Goal: Task Accomplishment & Management: Use online tool/utility

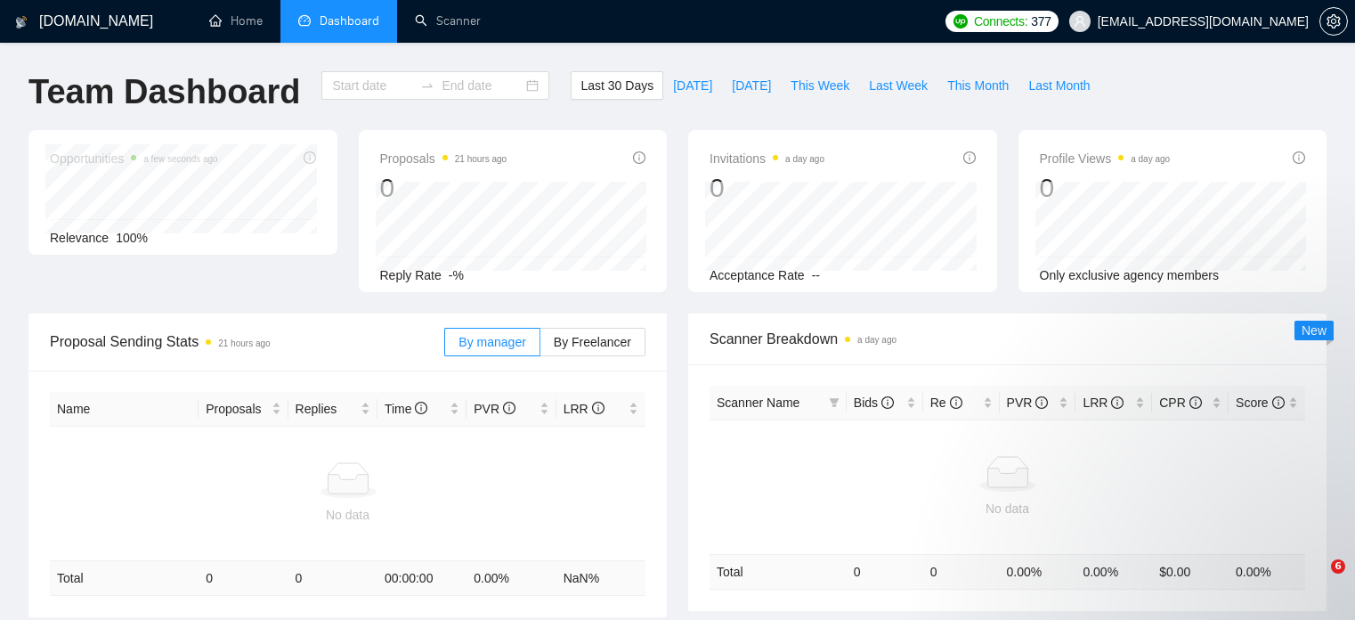
type input "[DATE]"
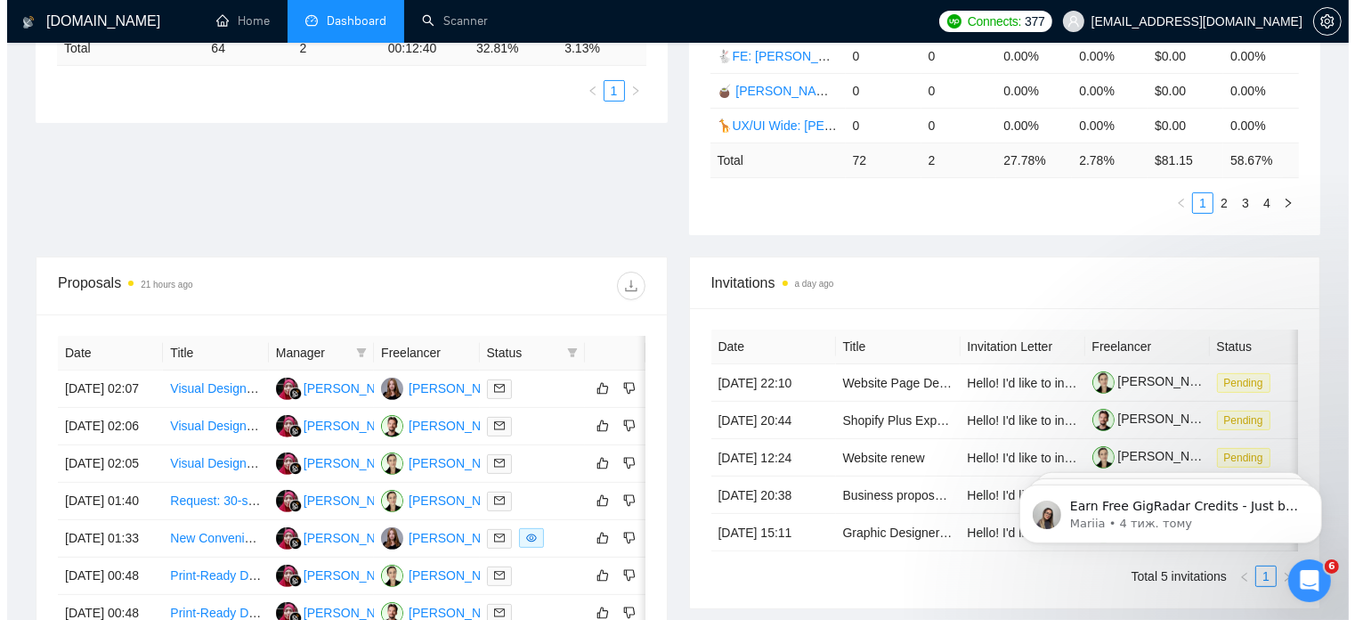
scroll to position [470, 0]
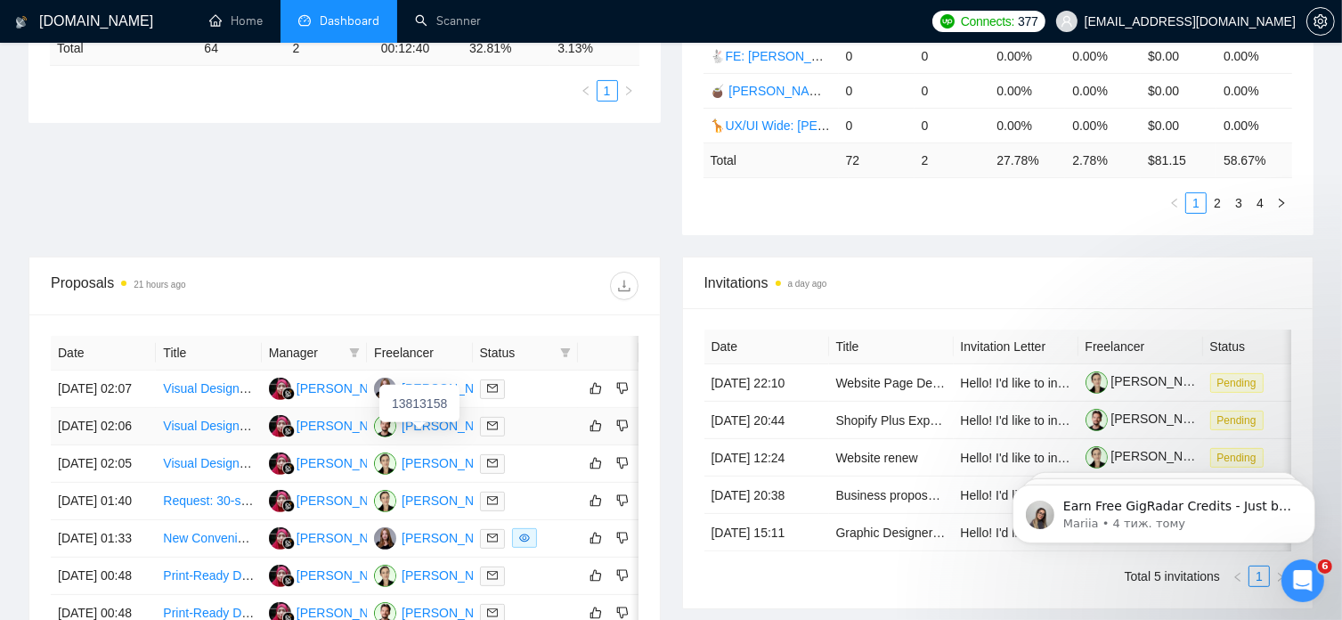
click at [450, 435] on div "[PERSON_NAME]" at bounding box center [453, 426] width 102 height 20
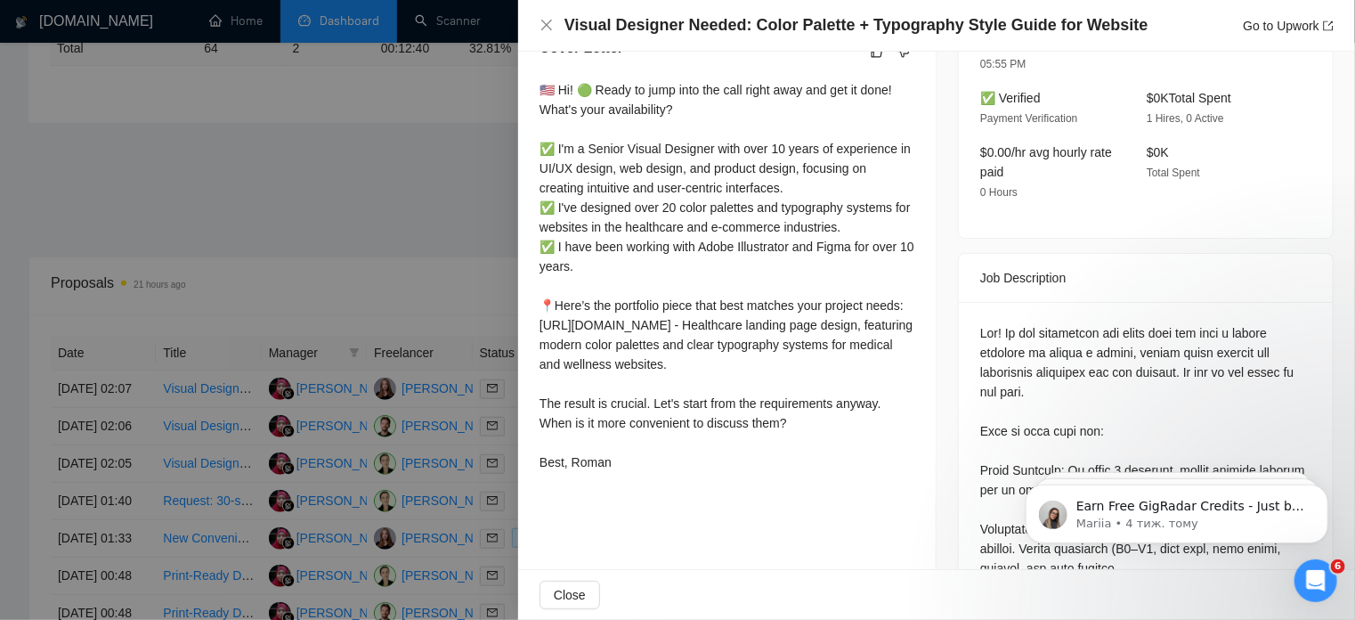
scroll to position [521, 0]
click at [547, 21] on icon "close" at bounding box center [547, 25] width 14 height 14
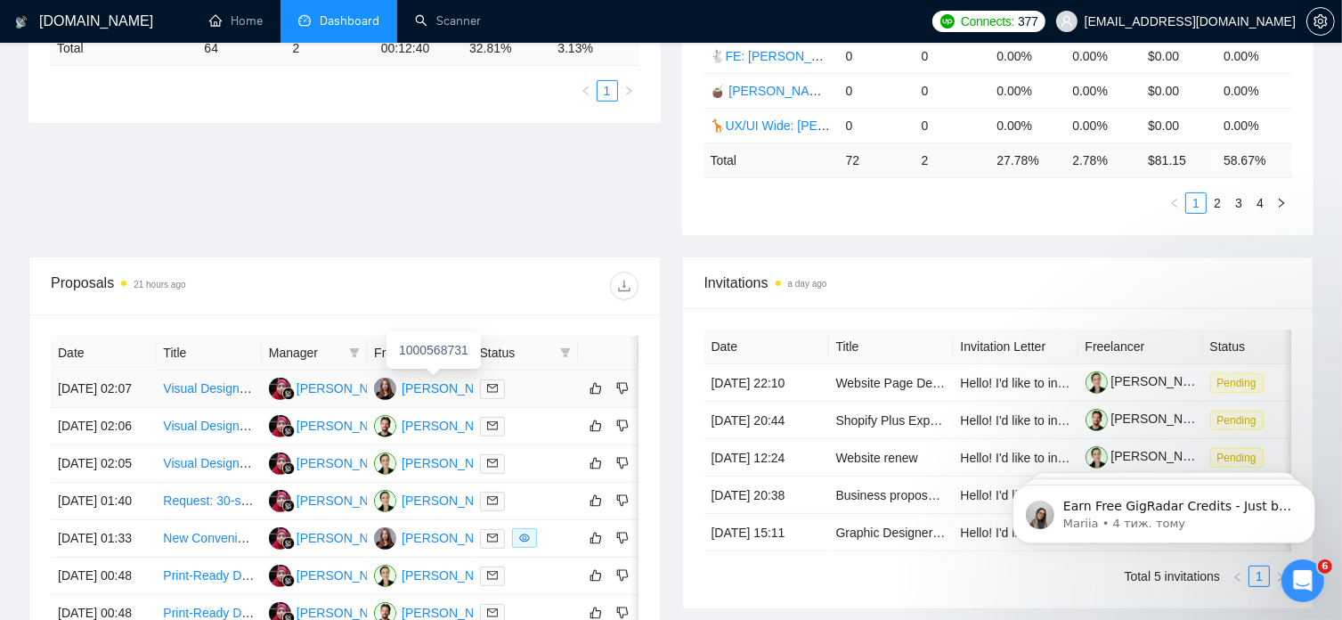
click at [441, 378] on div "[PERSON_NAME]" at bounding box center [453, 388] width 102 height 20
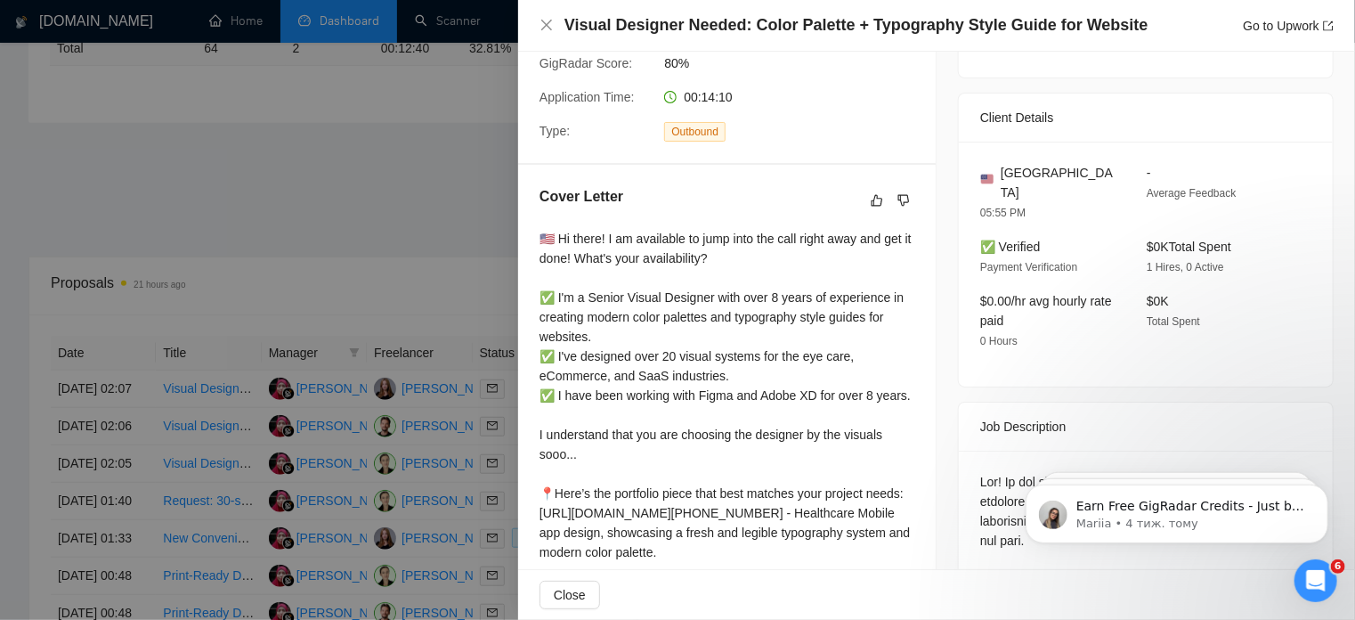
scroll to position [374, 0]
click at [550, 28] on icon "close" at bounding box center [546, 25] width 11 height 11
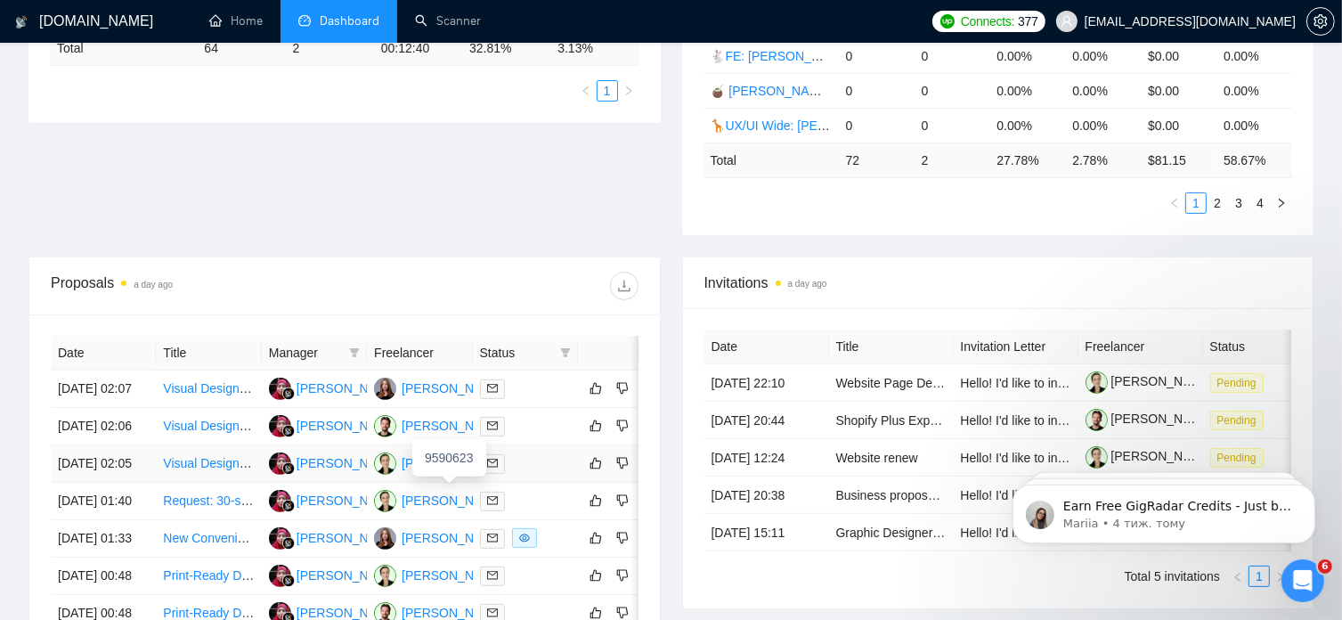
click at [433, 473] on div "[PERSON_NAME]" at bounding box center [453, 463] width 102 height 20
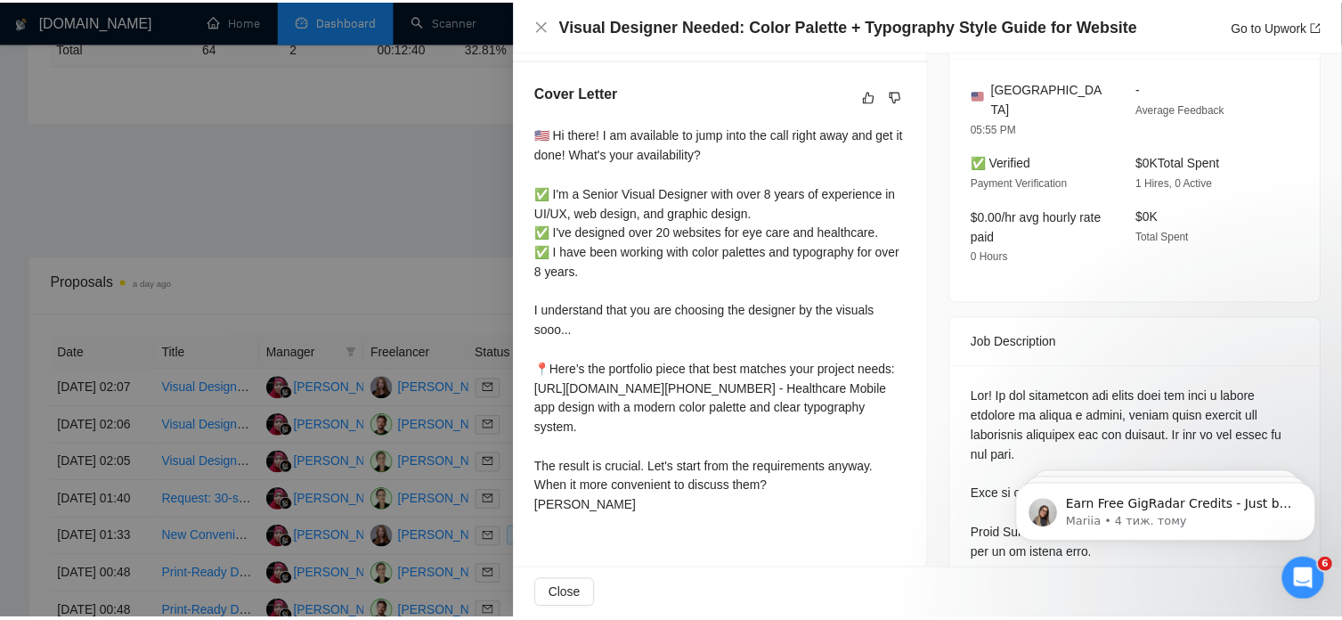
scroll to position [420, 0]
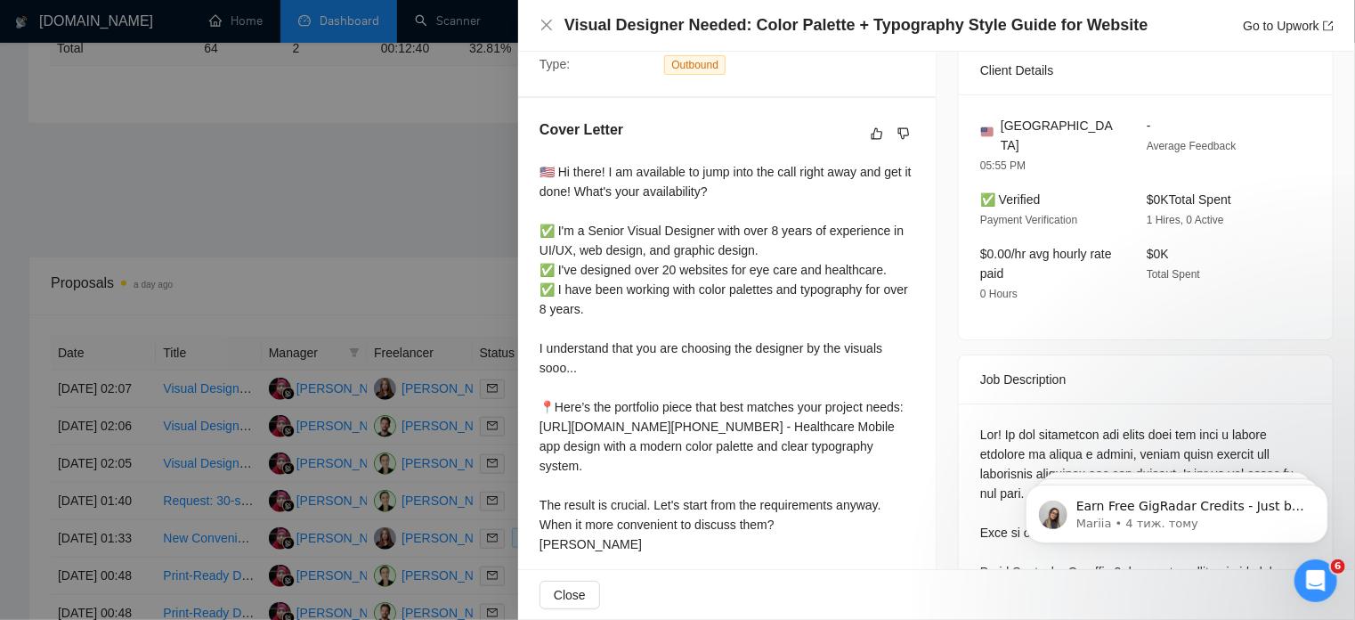
click at [427, 426] on div at bounding box center [677, 310] width 1355 height 620
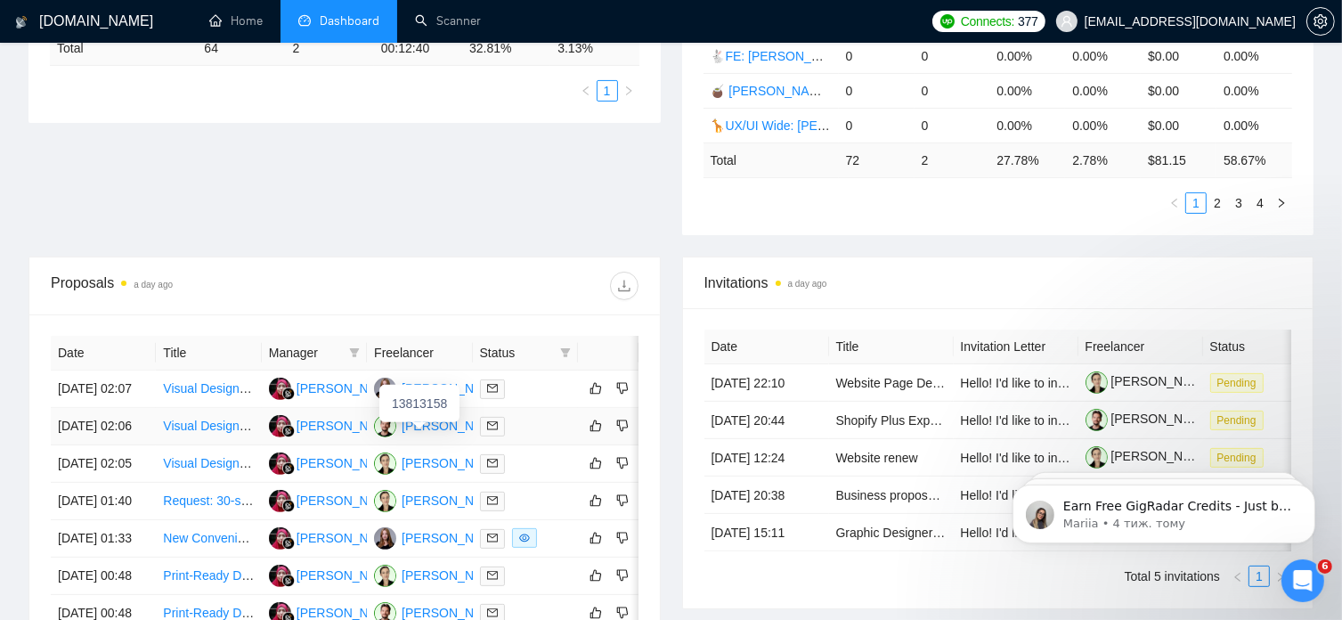
click at [427, 426] on div "[PERSON_NAME]" at bounding box center [453, 426] width 102 height 20
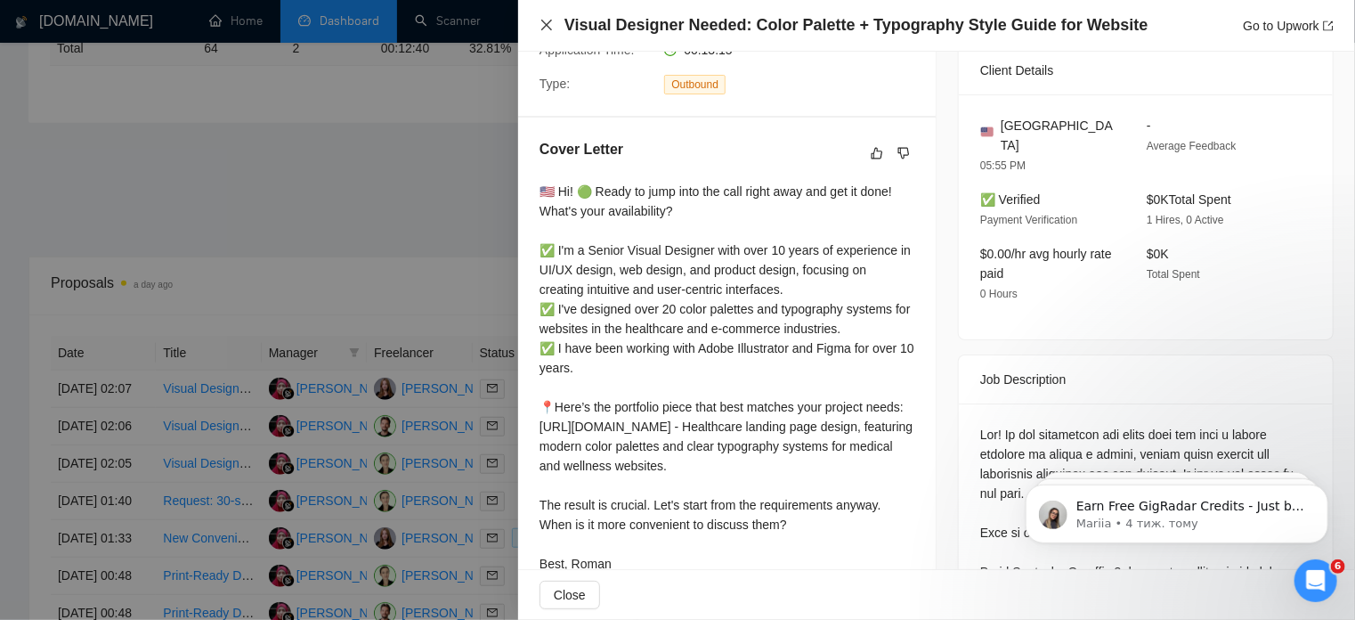
click at [549, 27] on icon "close" at bounding box center [546, 25] width 11 height 11
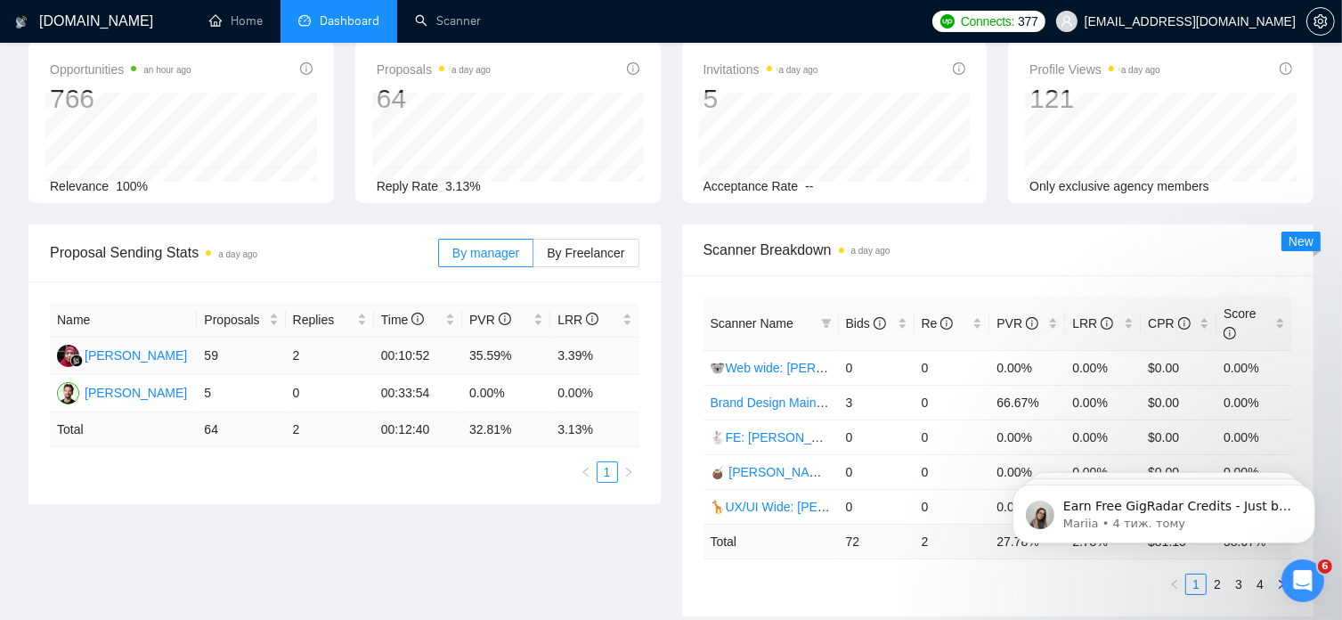
scroll to position [91, 0]
click at [617, 244] on span "By Freelancer" at bounding box center [585, 251] width 77 height 14
click at [533, 256] on input "By Freelancer" at bounding box center [533, 256] width 0 height 0
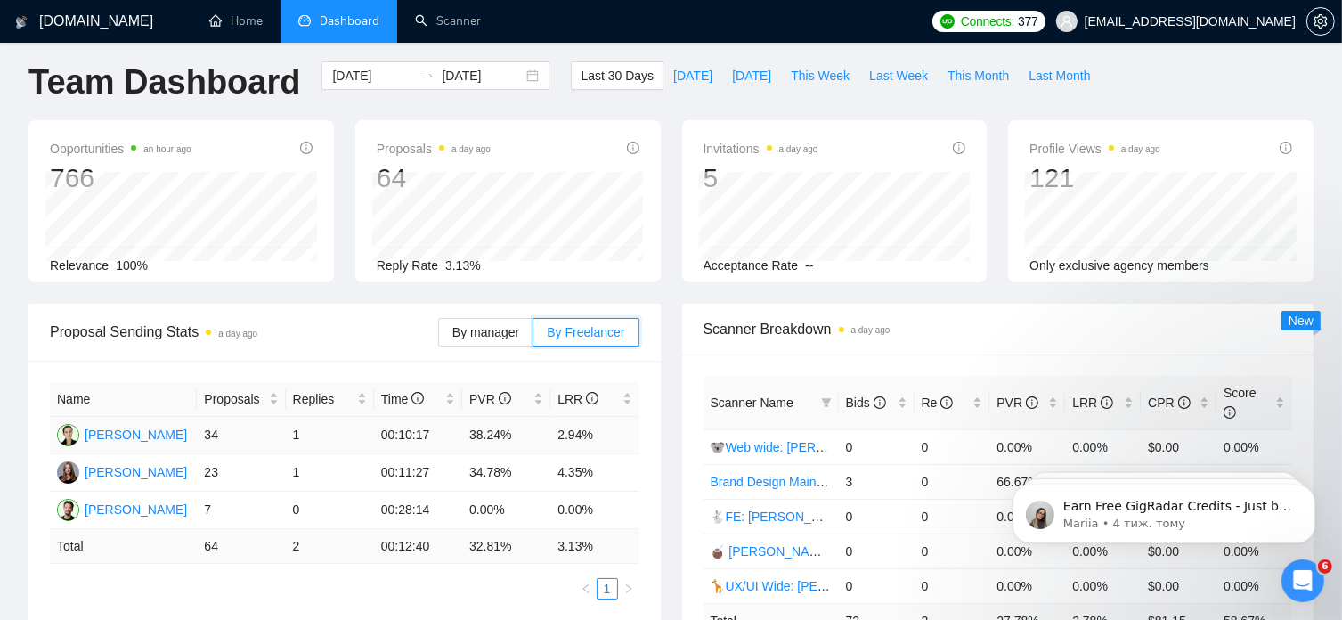
scroll to position [0, 0]
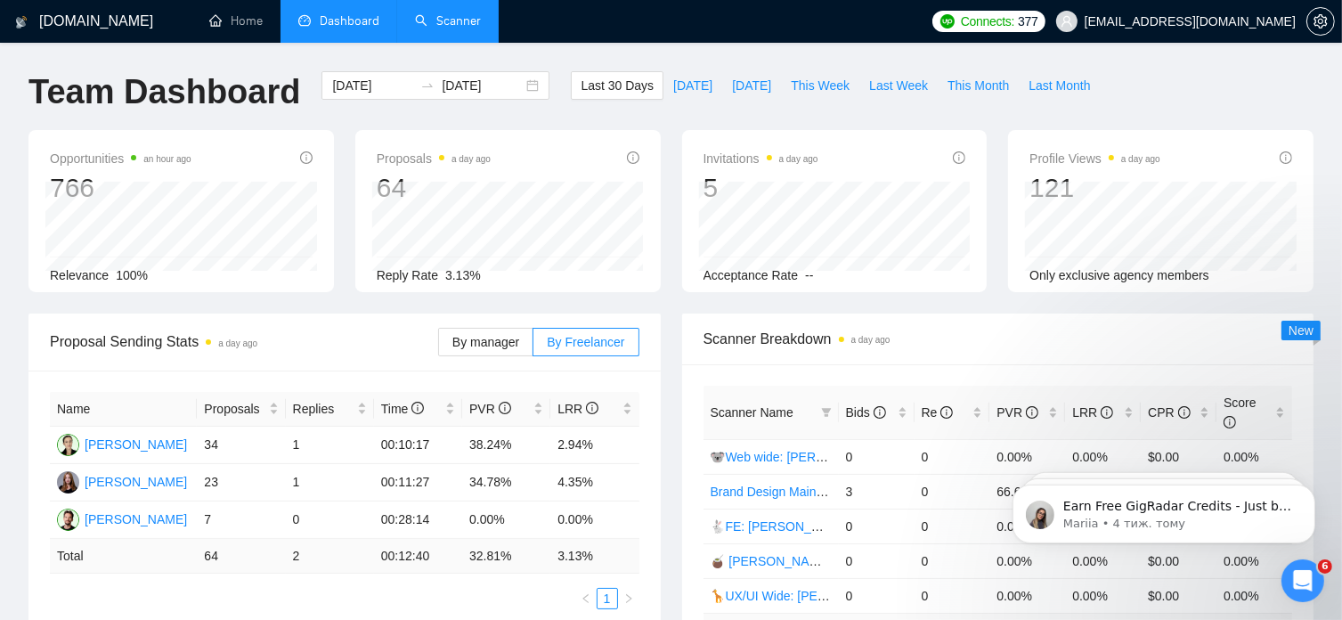
click at [453, 24] on link "Scanner" at bounding box center [448, 20] width 66 height 15
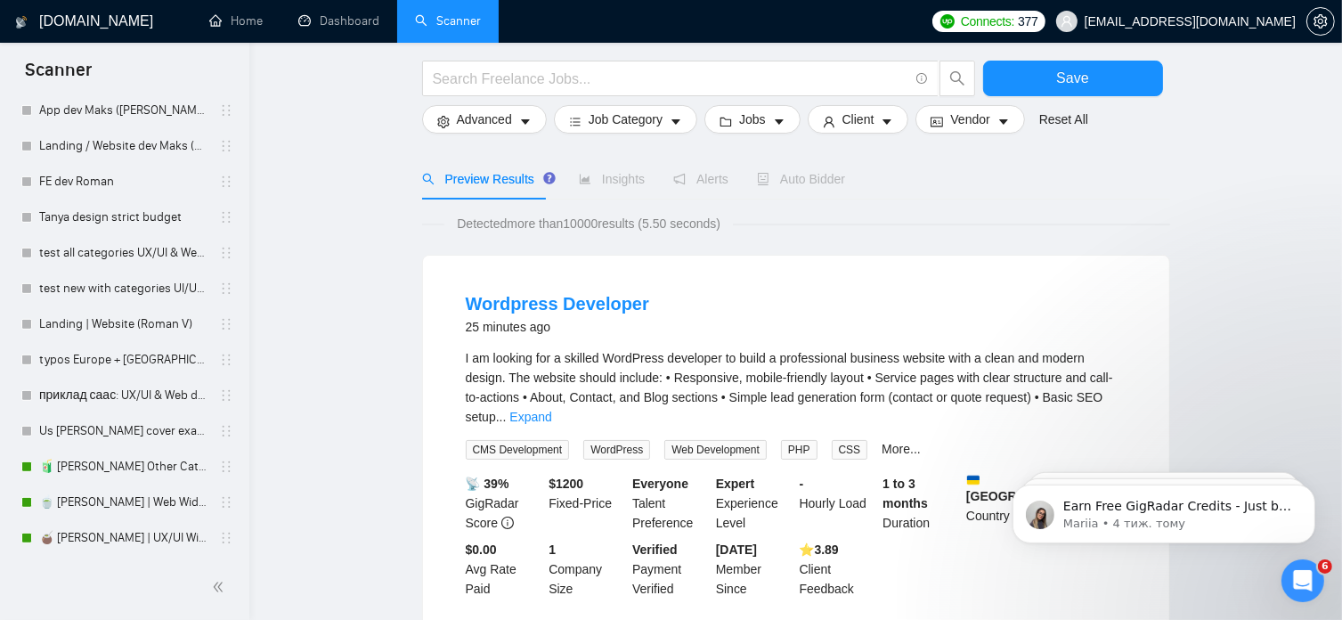
scroll to position [107, 0]
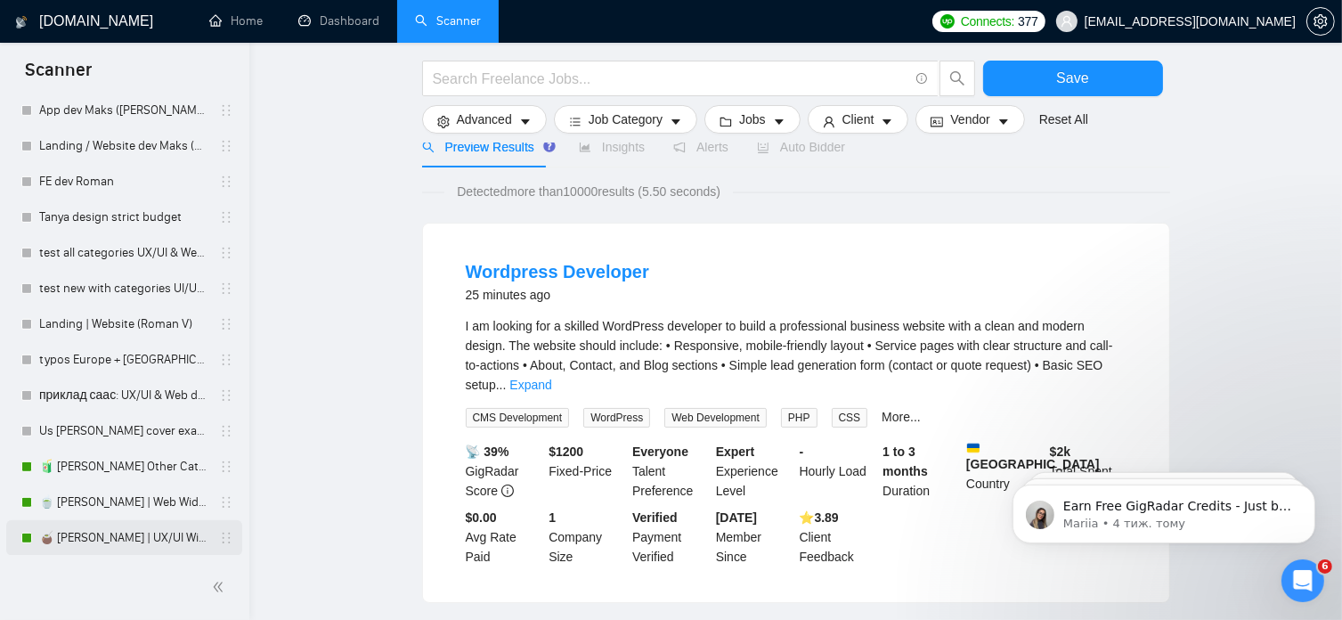
click at [89, 537] on link "🧉 [PERSON_NAME] | UX/UI Wide: 09/12 - Bid in Range" at bounding box center [123, 538] width 169 height 36
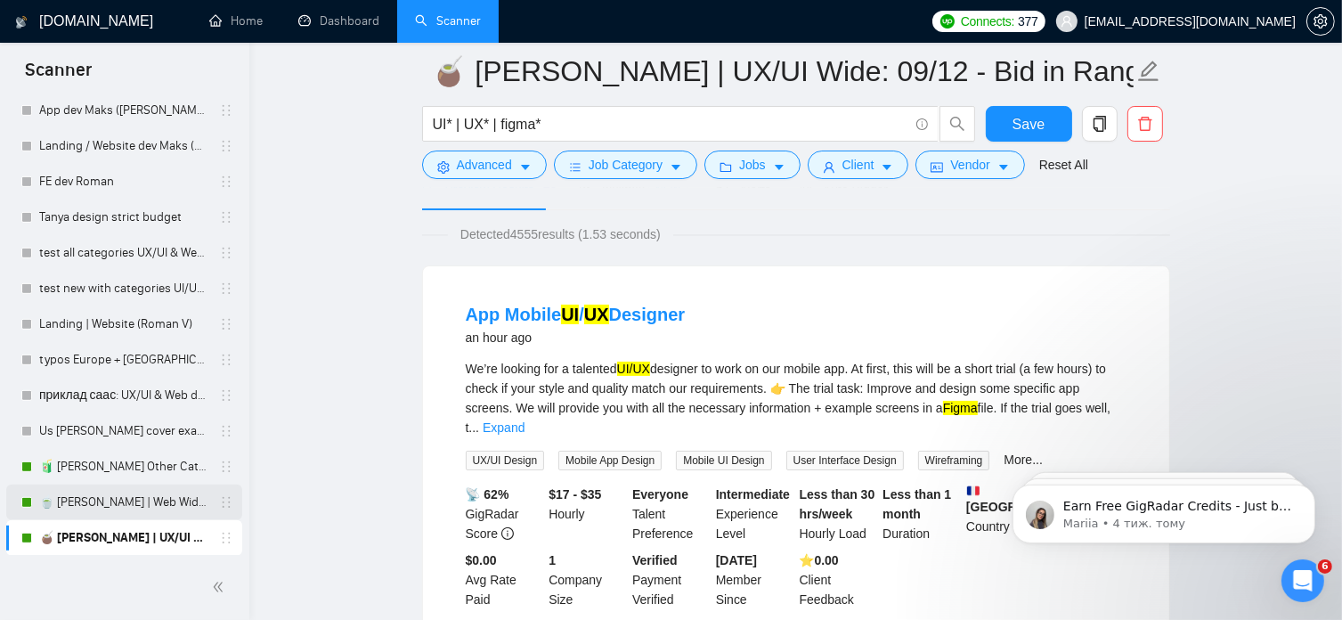
click at [136, 502] on link "🍵 [PERSON_NAME] | Web Wide: 09/12 - Bid in Range" at bounding box center [123, 502] width 169 height 36
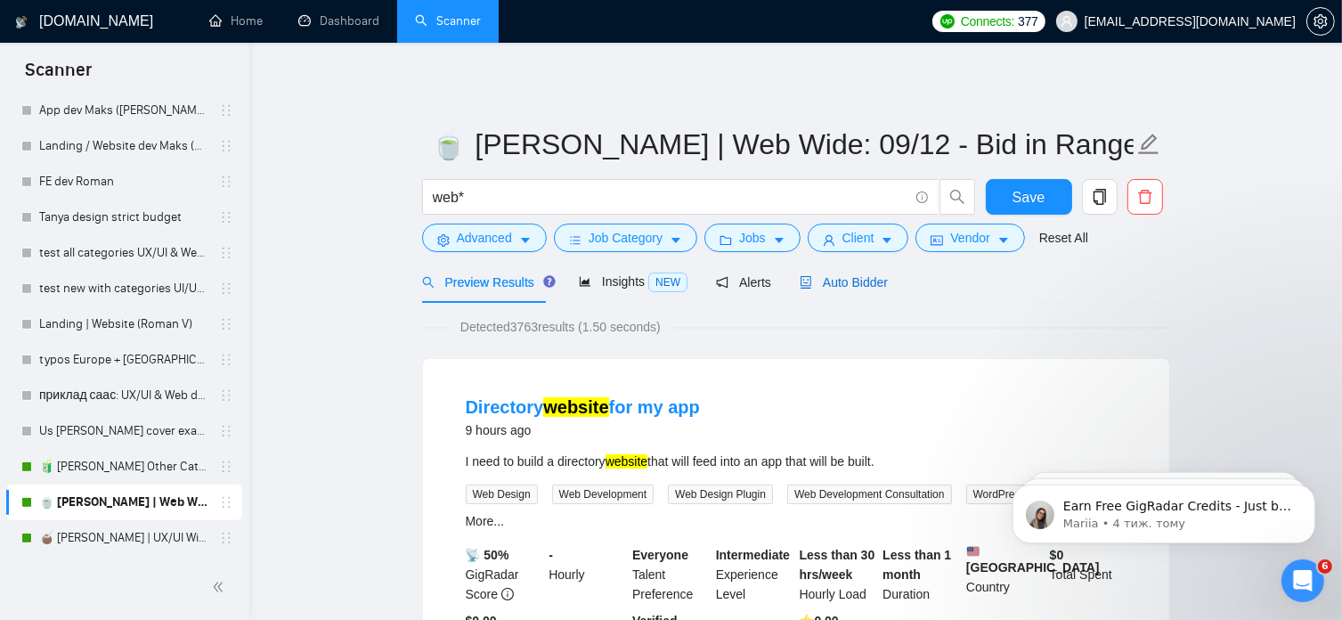
click at [860, 281] on span "Auto Bidder" at bounding box center [844, 282] width 88 height 14
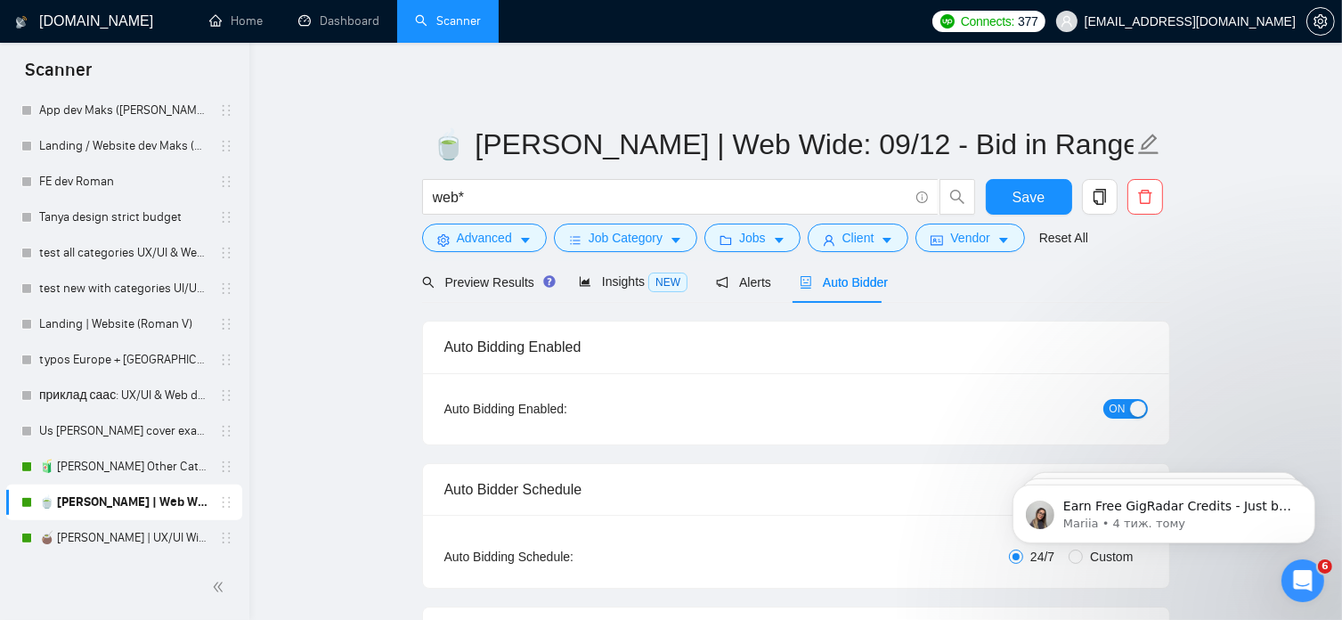
radio input "false"
radio input "true"
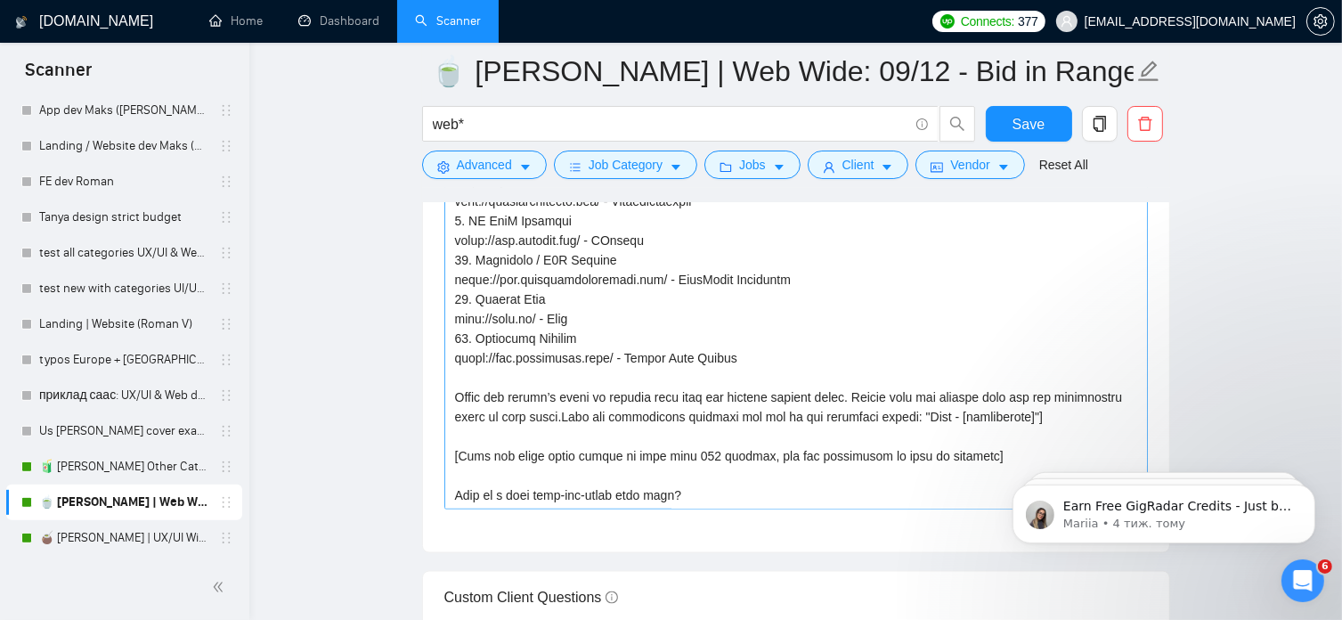
scroll to position [547, 0]
click at [1101, 124] on icon "copy" at bounding box center [1100, 124] width 16 height 16
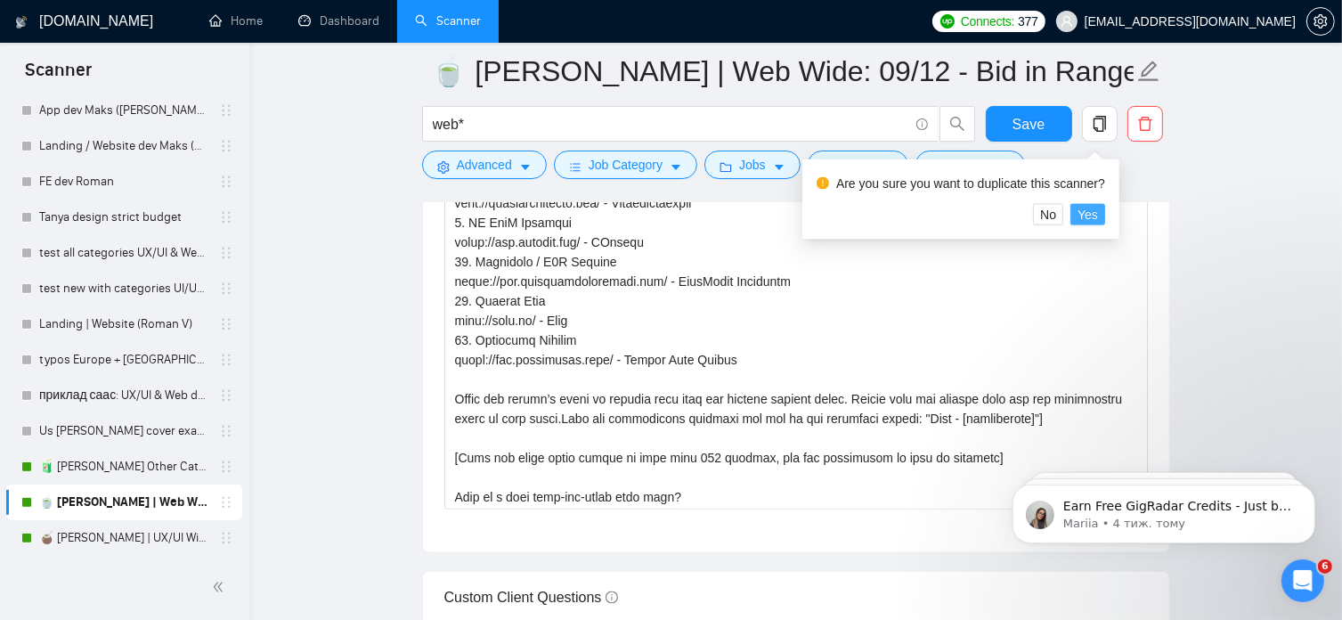
click at [1094, 218] on span "Yes" at bounding box center [1088, 215] width 20 height 20
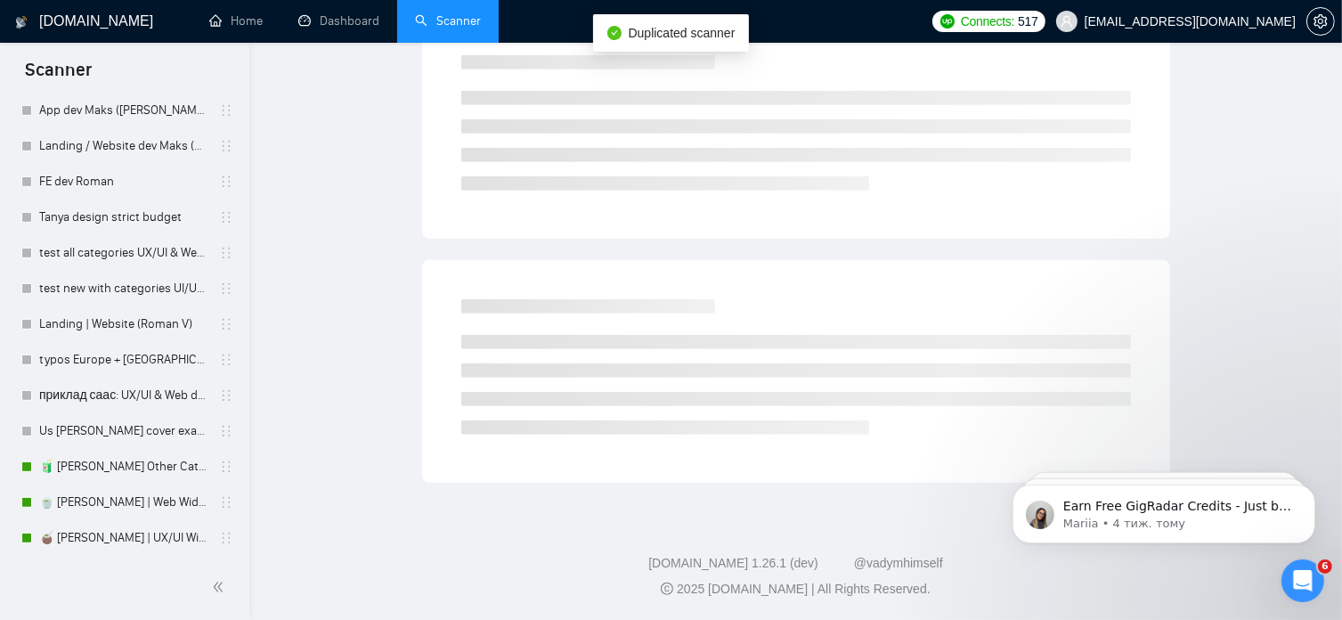
scroll to position [30, 0]
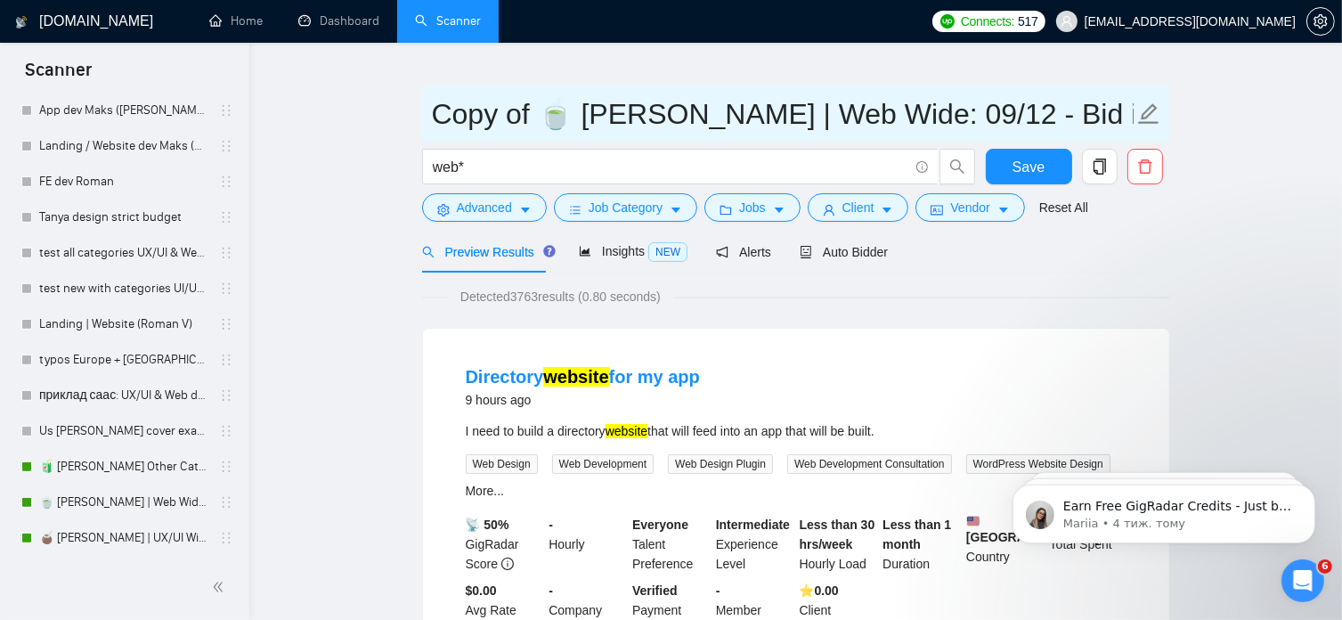
click at [887, 119] on input "Copy of 🍵 [PERSON_NAME] | Web Wide: 09/12 - Bid in Range" at bounding box center [783, 114] width 702 height 45
drag, startPoint x: 638, startPoint y: 117, endPoint x: 434, endPoint y: 112, distance: 204.0
click at [434, 112] on input "Copy of 🍵 [PERSON_NAME] | Web Wide: 09/16 - Bid in Range" at bounding box center [783, 114] width 702 height 45
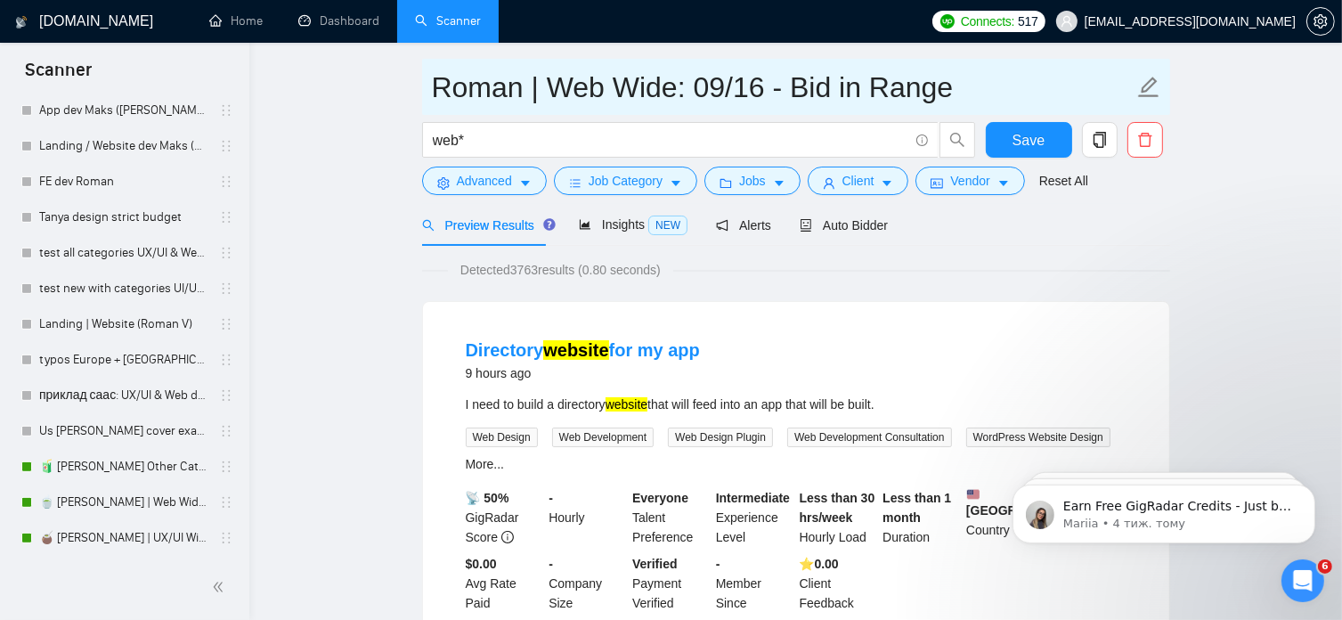
scroll to position [59, 0]
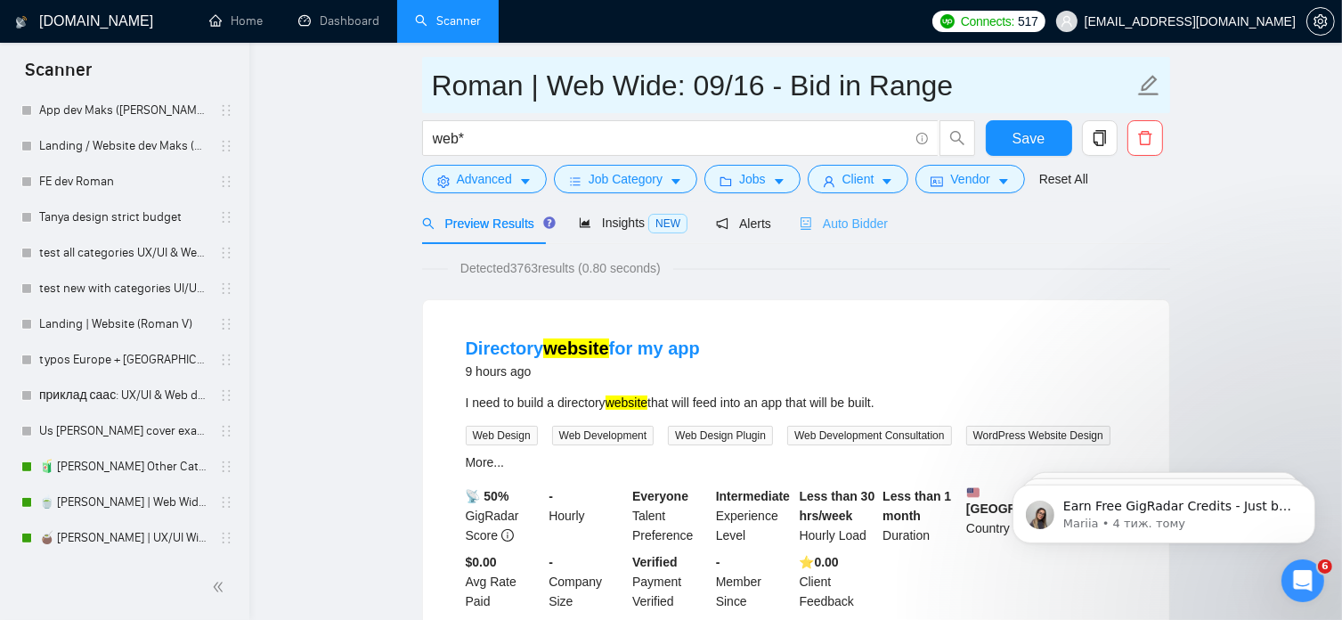
type input "Roman | Web Wide: 09/16 - Bid in Range"
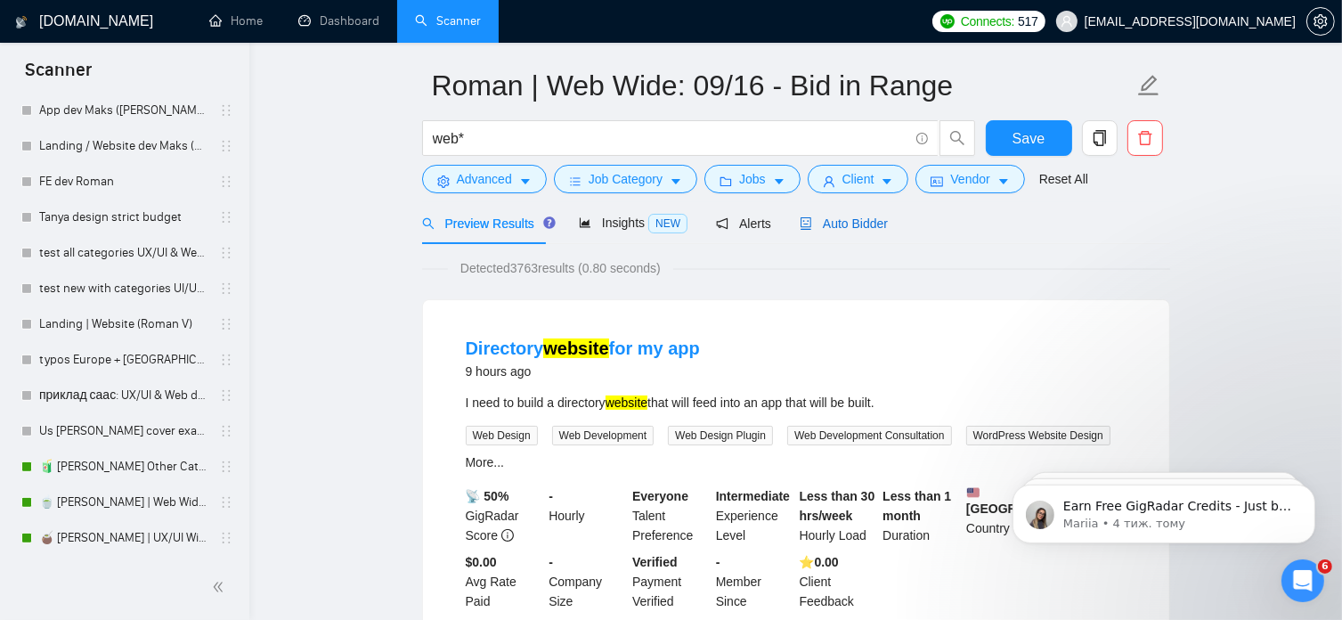
click at [858, 217] on span "Auto Bidder" at bounding box center [844, 223] width 88 height 14
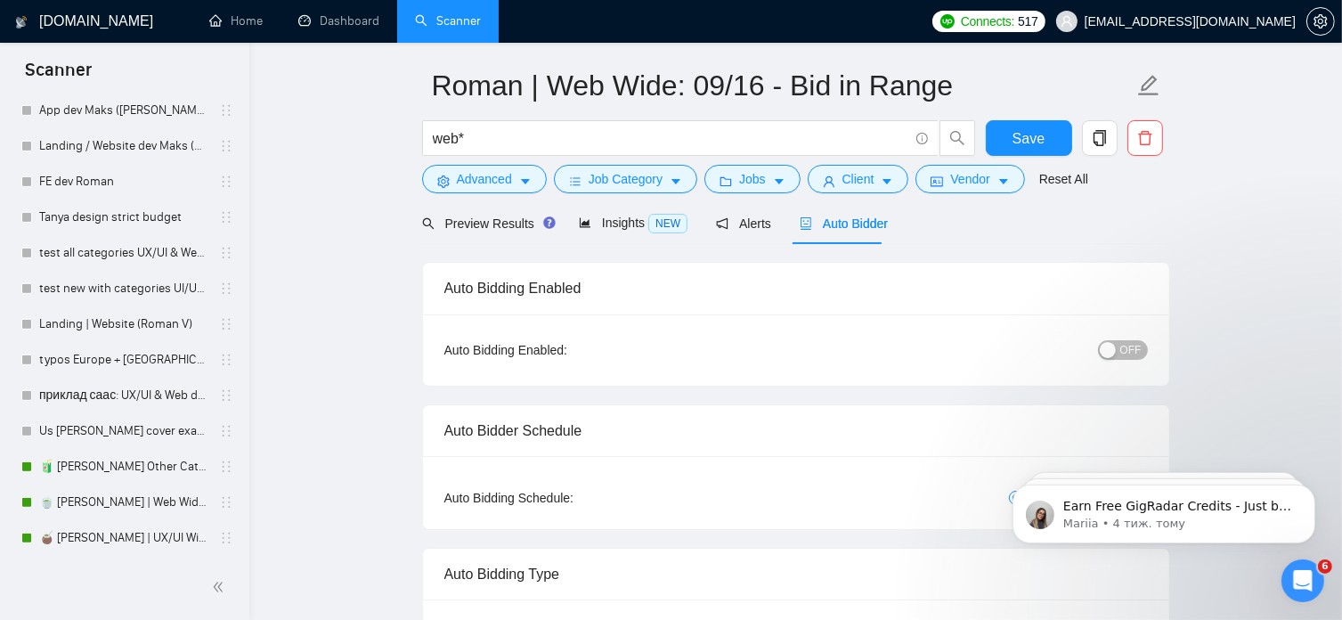
radio input "false"
radio input "true"
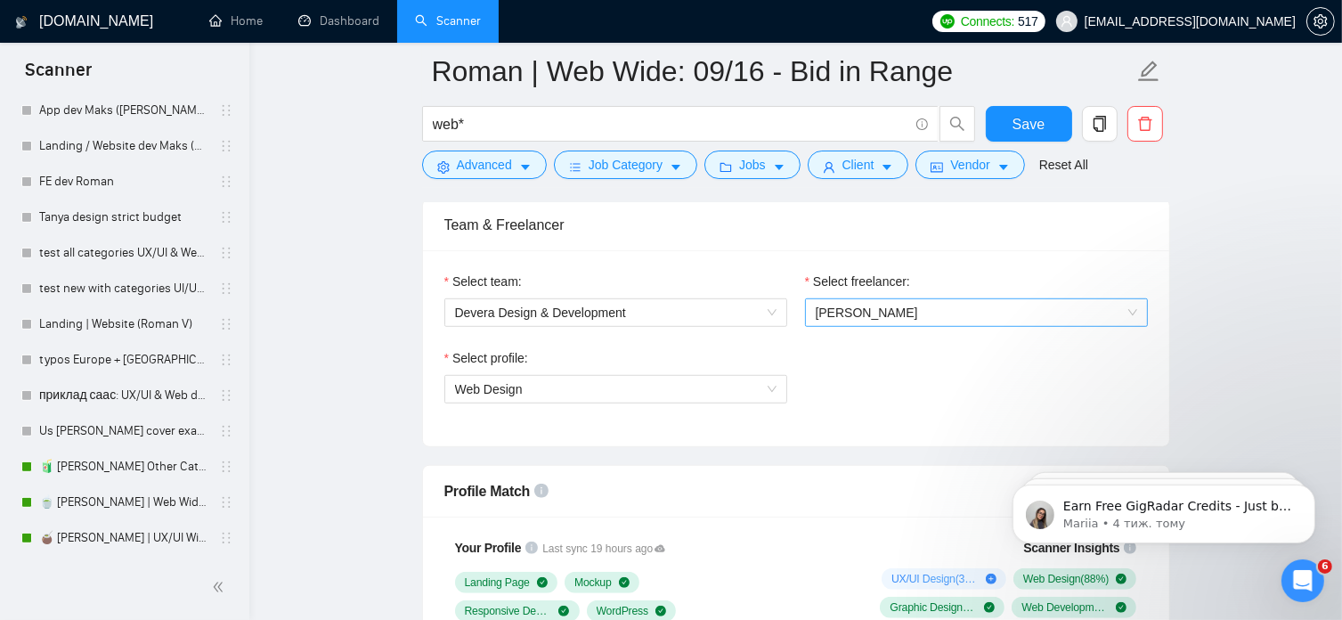
scroll to position [1125, 0]
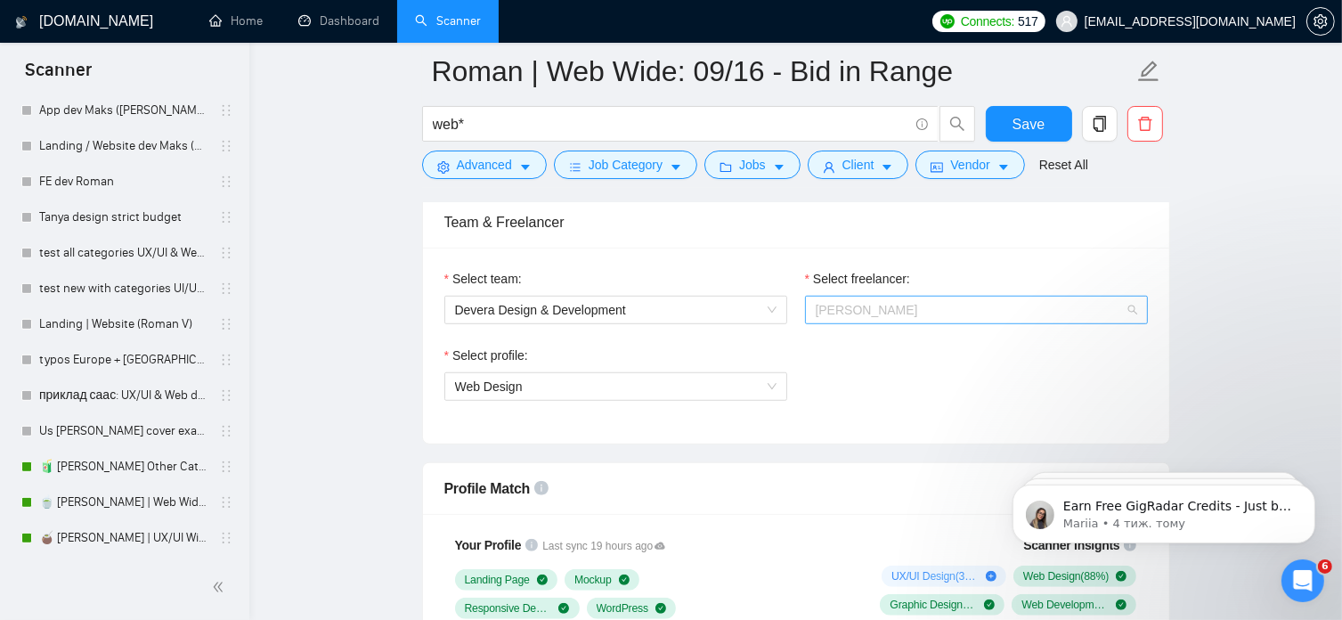
click at [1119, 309] on span "[PERSON_NAME]" at bounding box center [976, 310] width 321 height 27
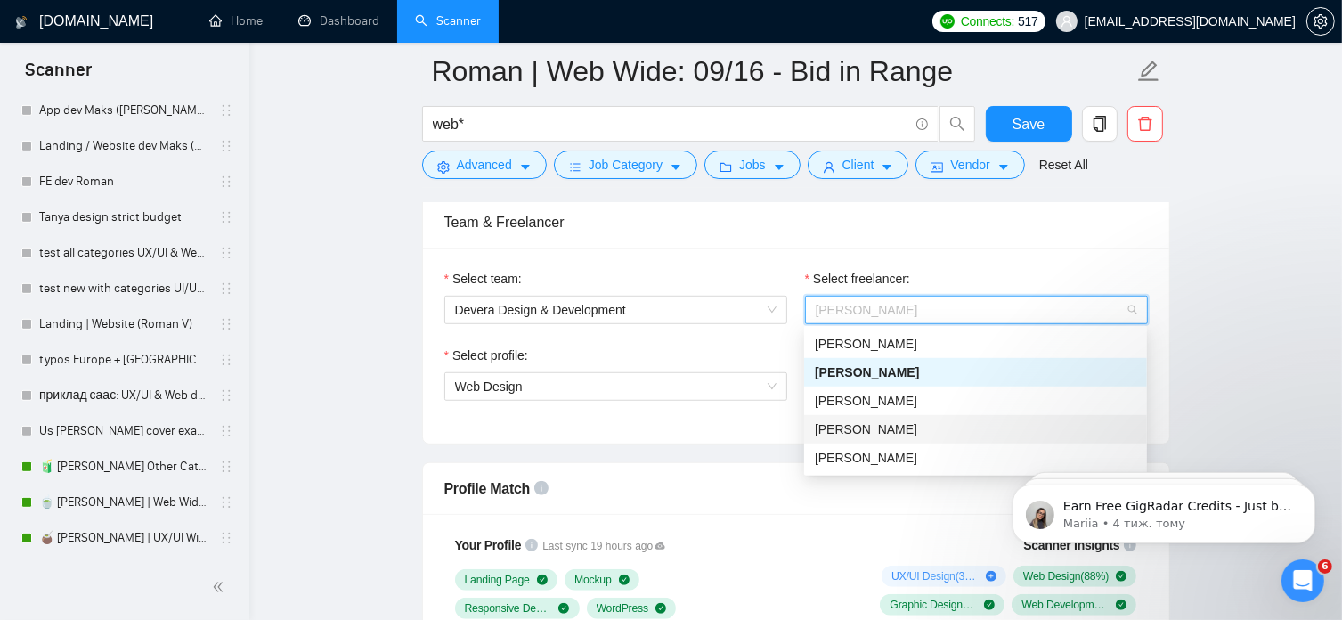
click at [926, 427] on div "[PERSON_NAME]" at bounding box center [975, 429] width 321 height 20
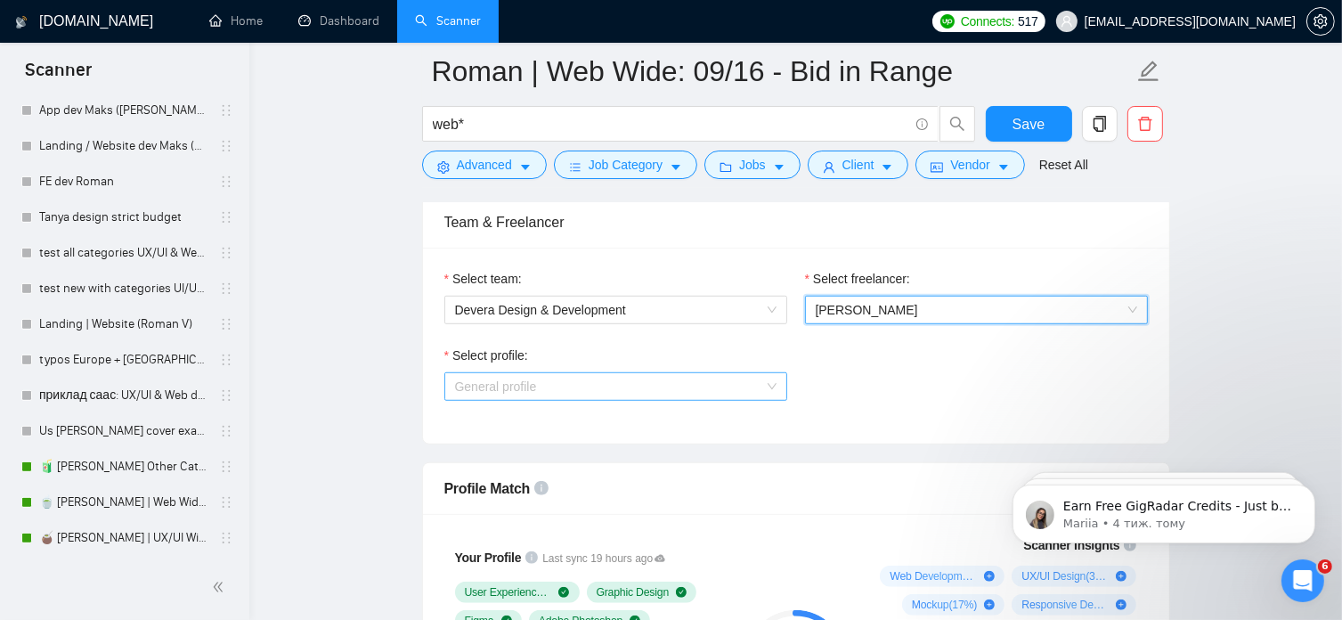
click at [769, 384] on span "General profile" at bounding box center [615, 386] width 321 height 27
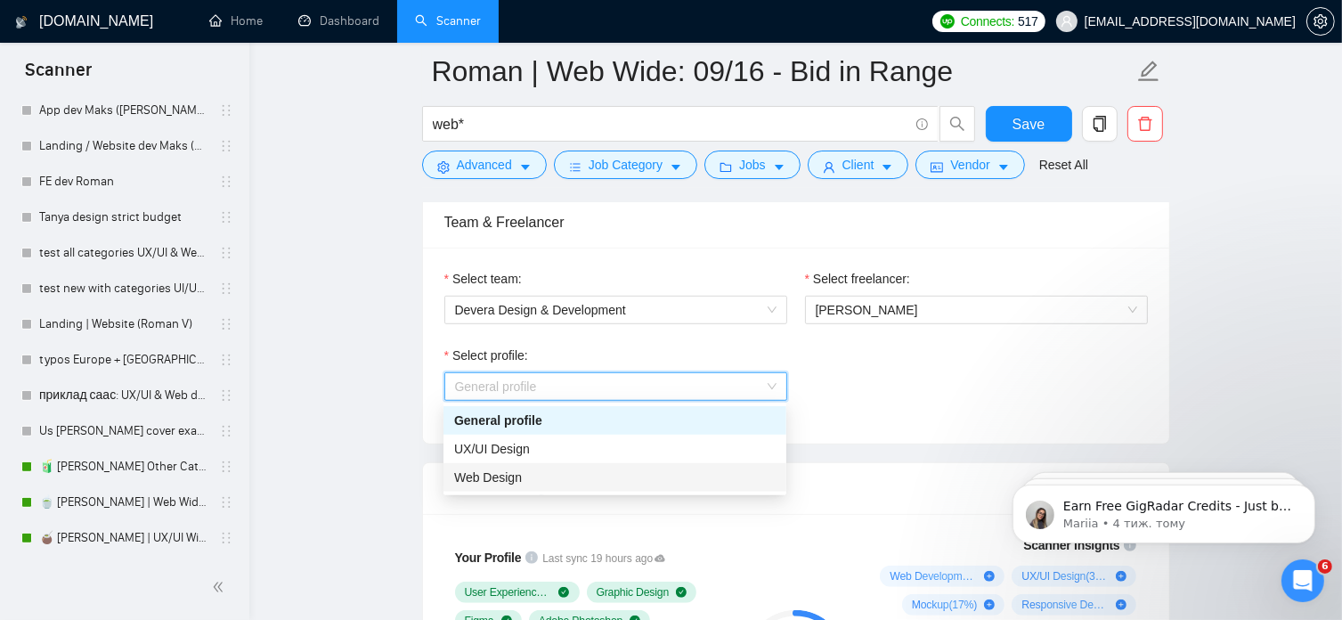
click at [581, 477] on div "Web Design" at bounding box center [614, 478] width 321 height 20
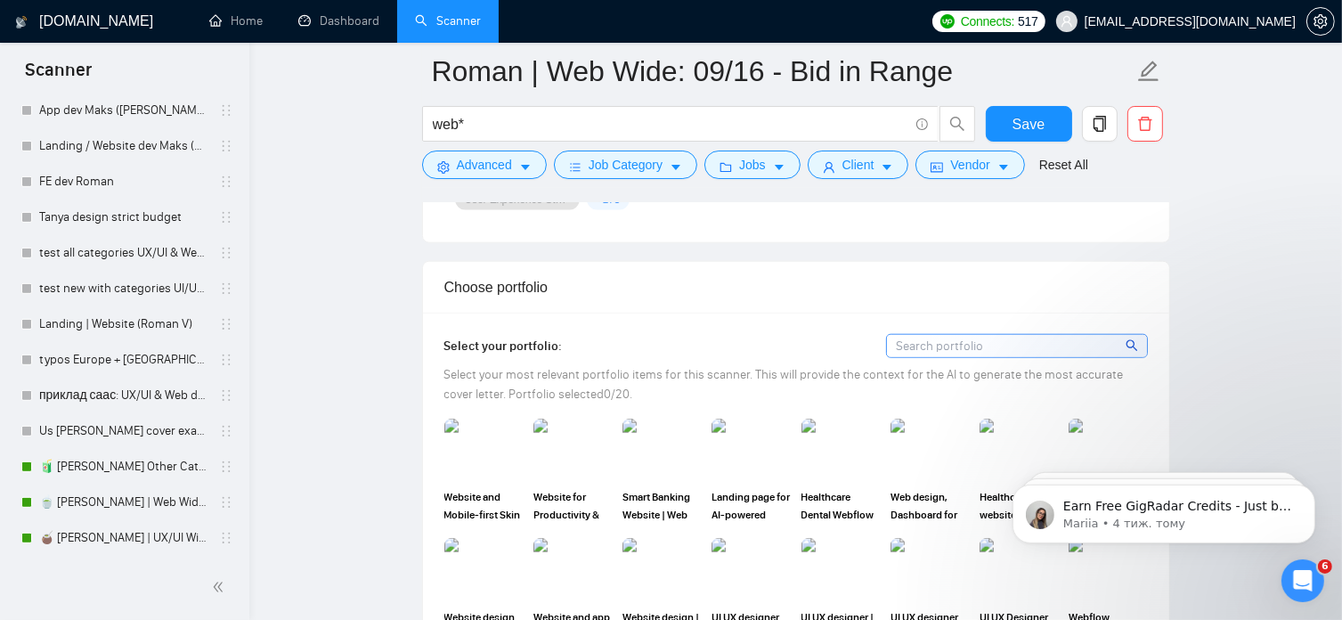
scroll to position [1762, 0]
click at [476, 456] on img at bounding box center [483, 448] width 75 height 59
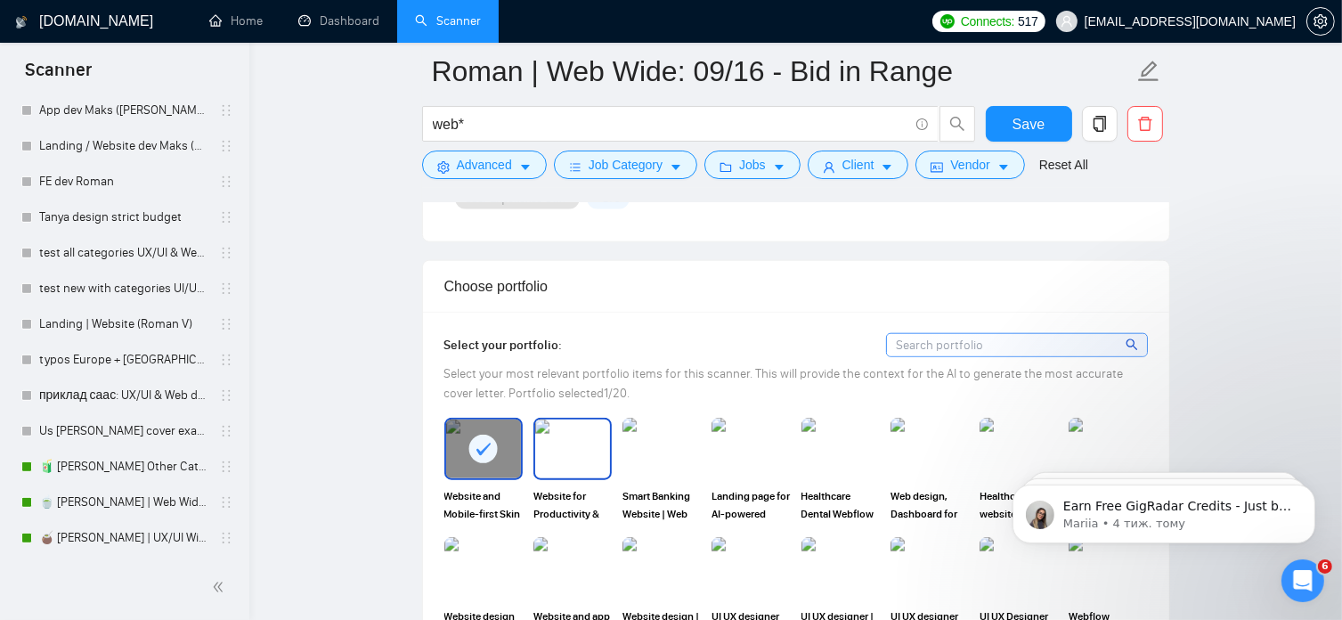
click at [578, 452] on img at bounding box center [572, 448] width 75 height 59
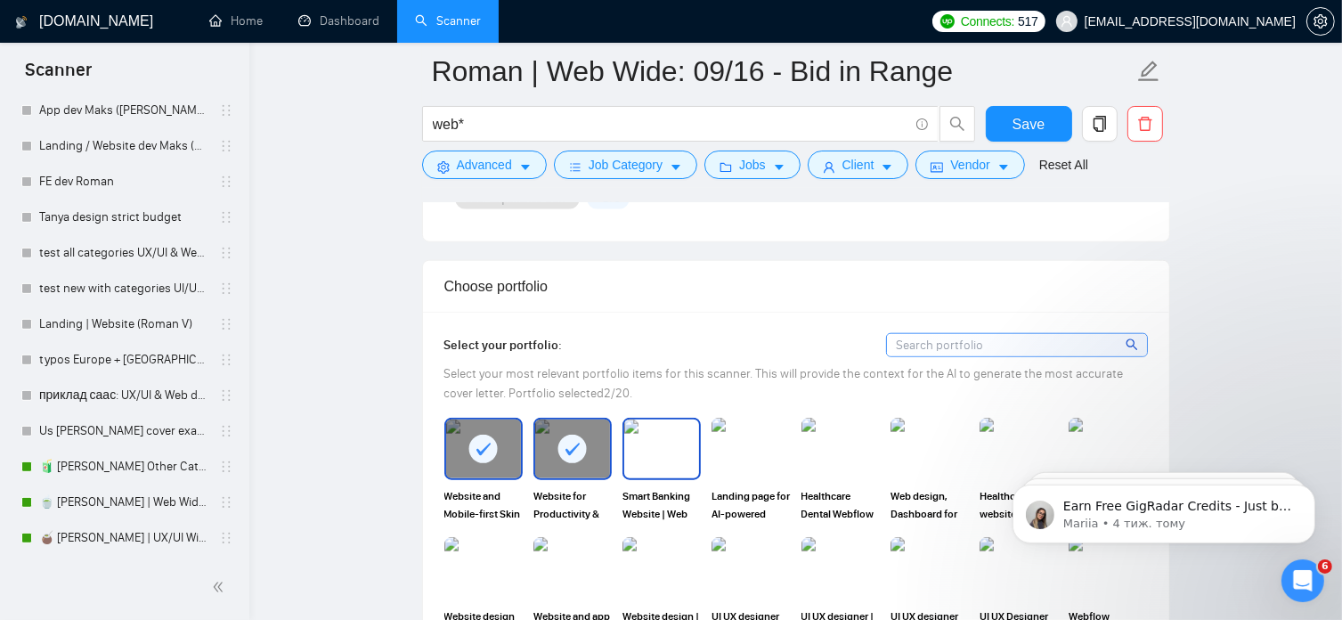
click at [655, 443] on img at bounding box center [661, 448] width 75 height 59
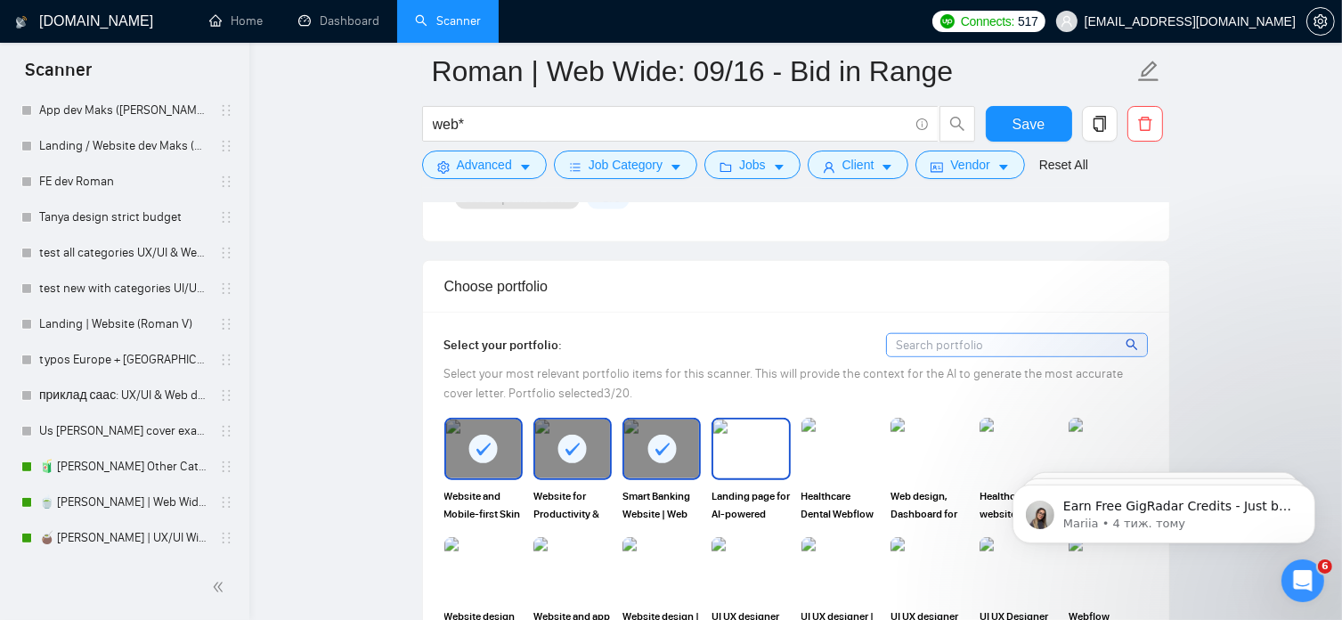
click at [761, 447] on img at bounding box center [750, 448] width 75 height 59
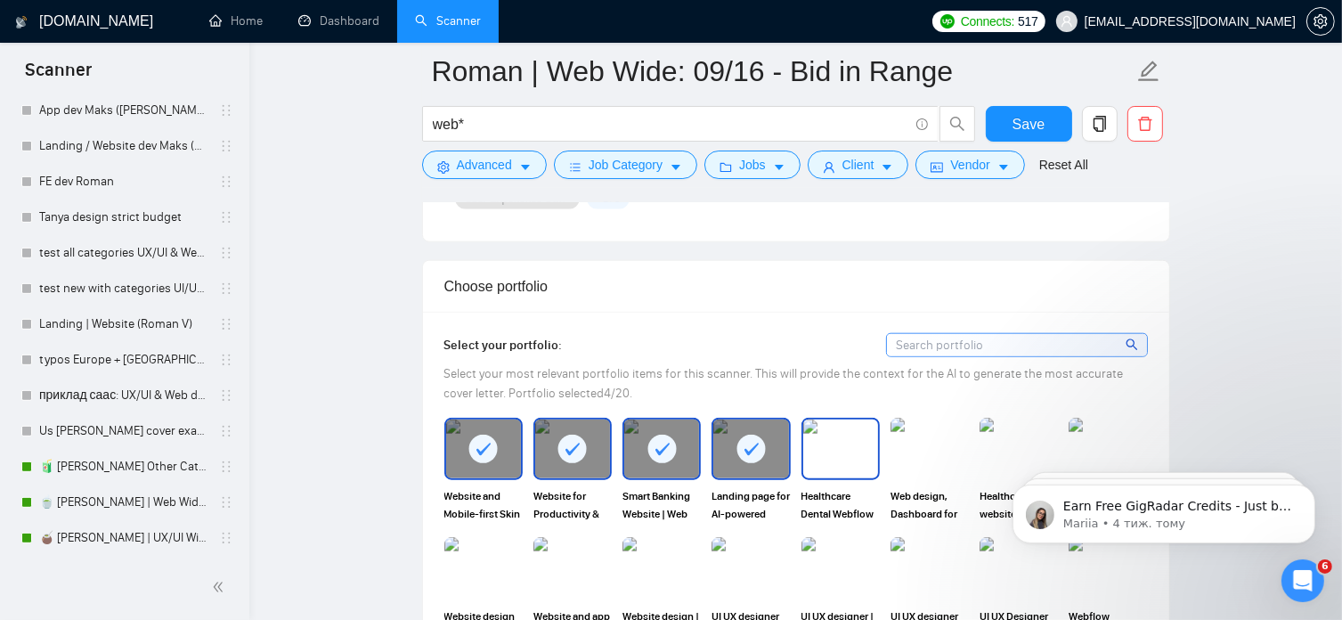
click at [847, 452] on img at bounding box center [840, 448] width 75 height 59
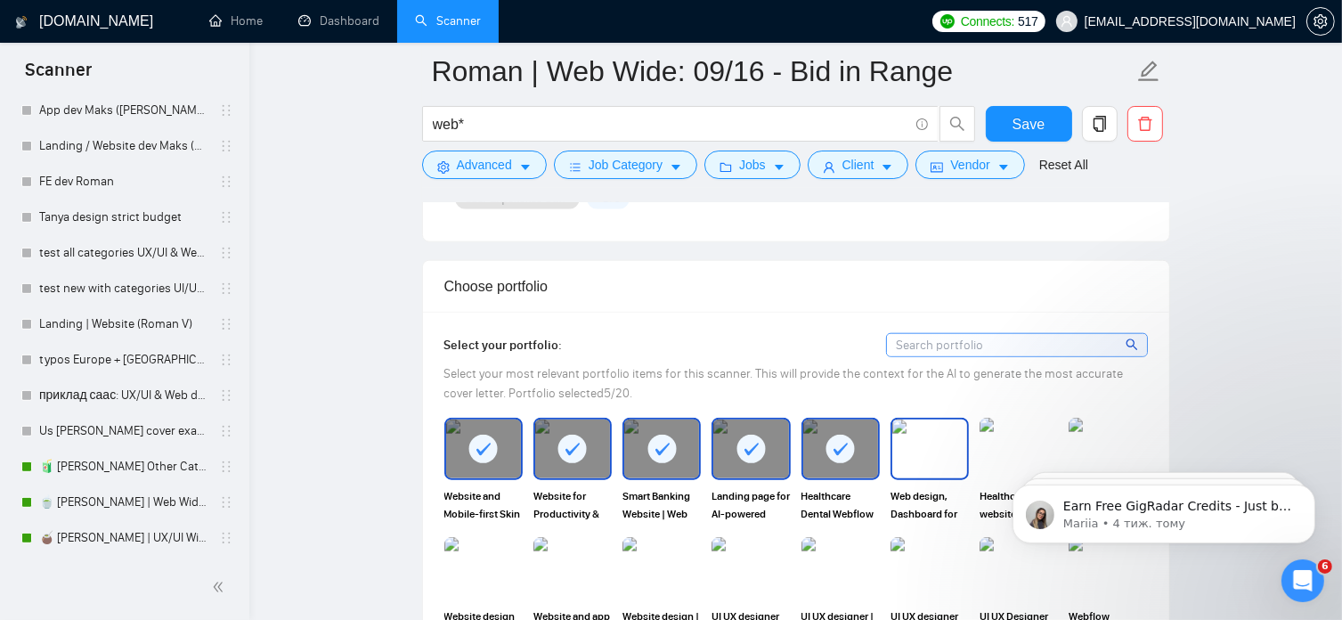
click at [940, 452] on img at bounding box center [929, 448] width 75 height 59
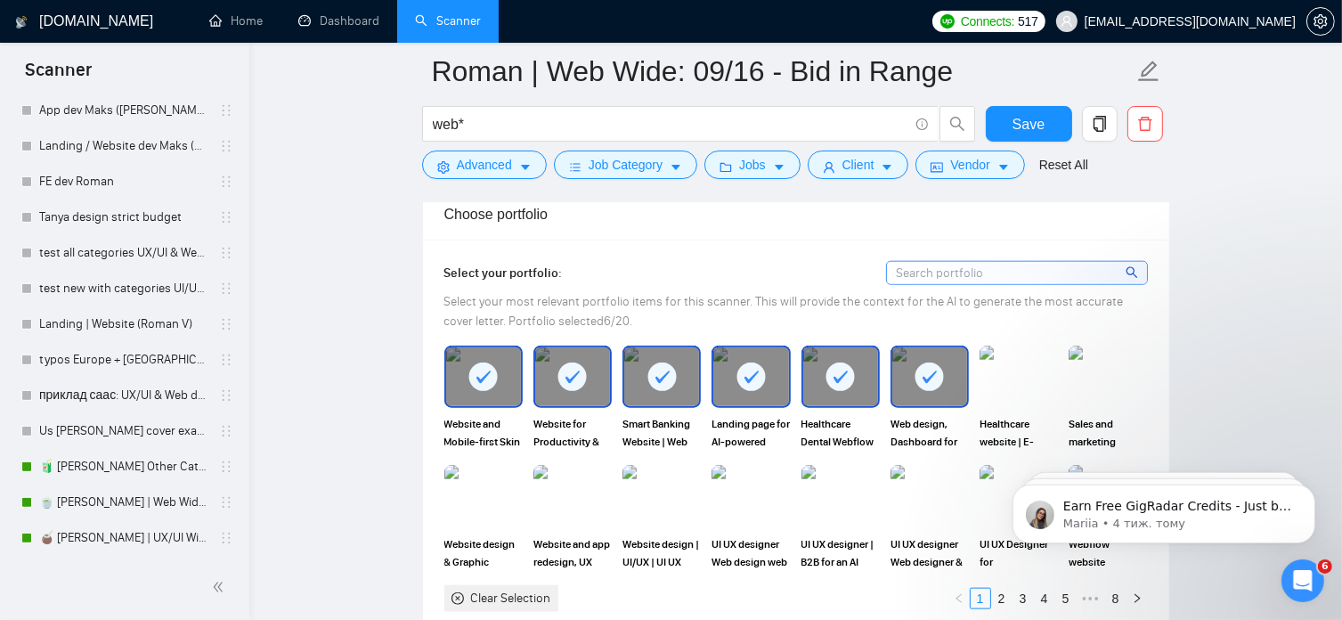
scroll to position [1835, 0]
click at [1019, 375] on img at bounding box center [1018, 376] width 75 height 59
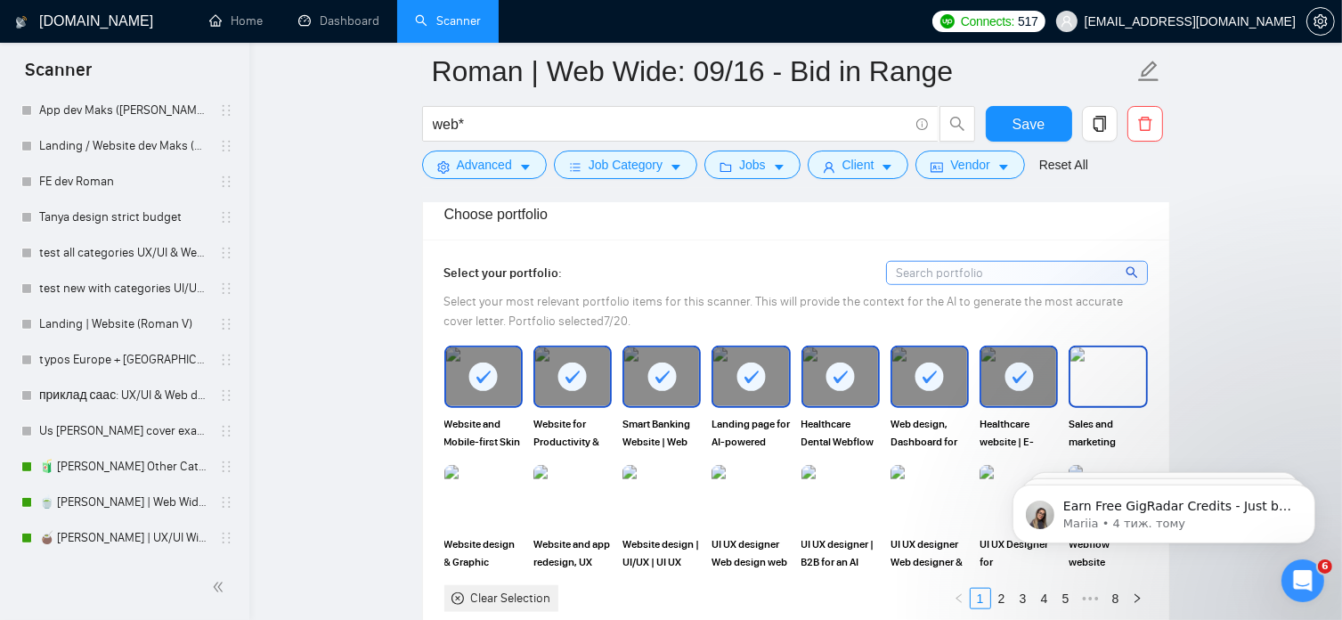
click at [1107, 373] on img at bounding box center [1107, 376] width 75 height 59
click at [759, 491] on img at bounding box center [750, 496] width 75 height 59
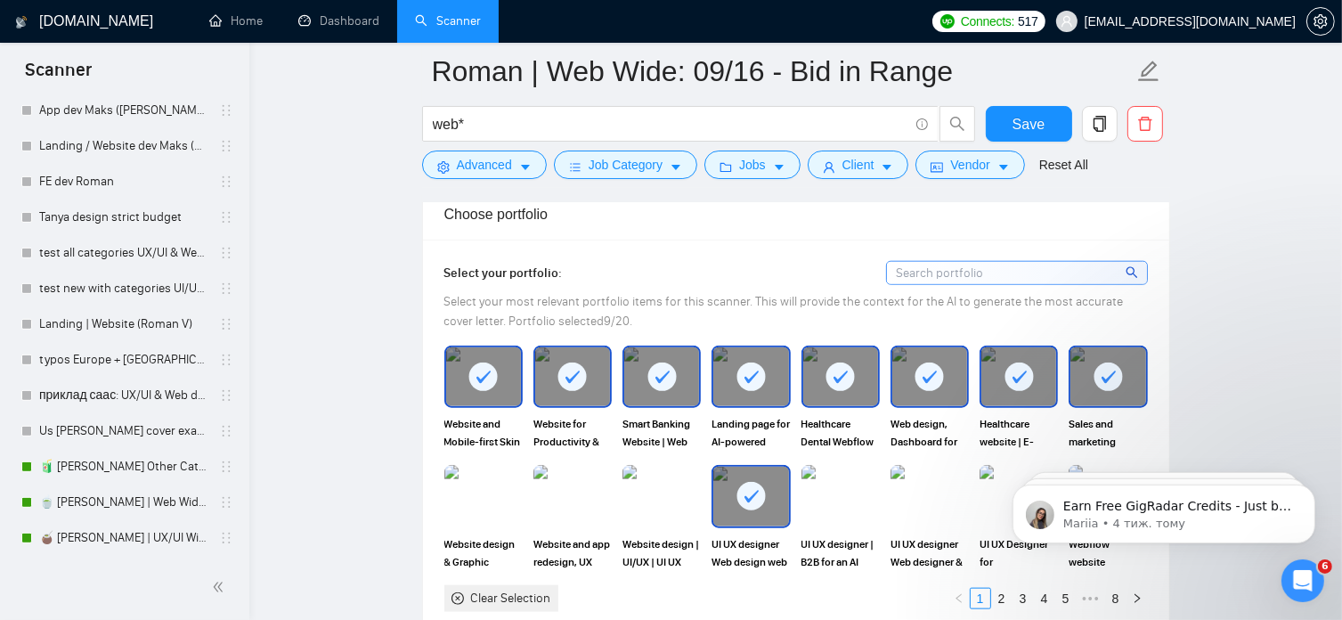
click at [735, 505] on div at bounding box center [750, 496] width 75 height 59
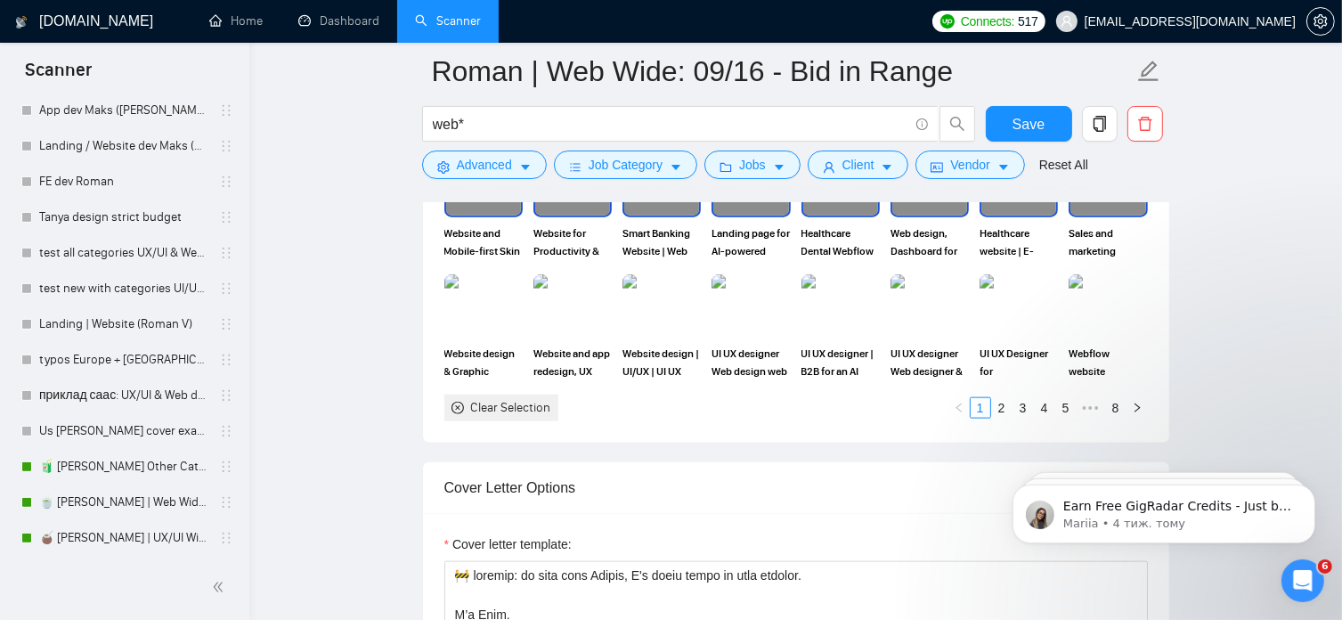
scroll to position [2026, 0]
click at [1103, 293] on img at bounding box center [1107, 304] width 75 height 59
click at [1005, 405] on link "2" at bounding box center [1002, 407] width 20 height 20
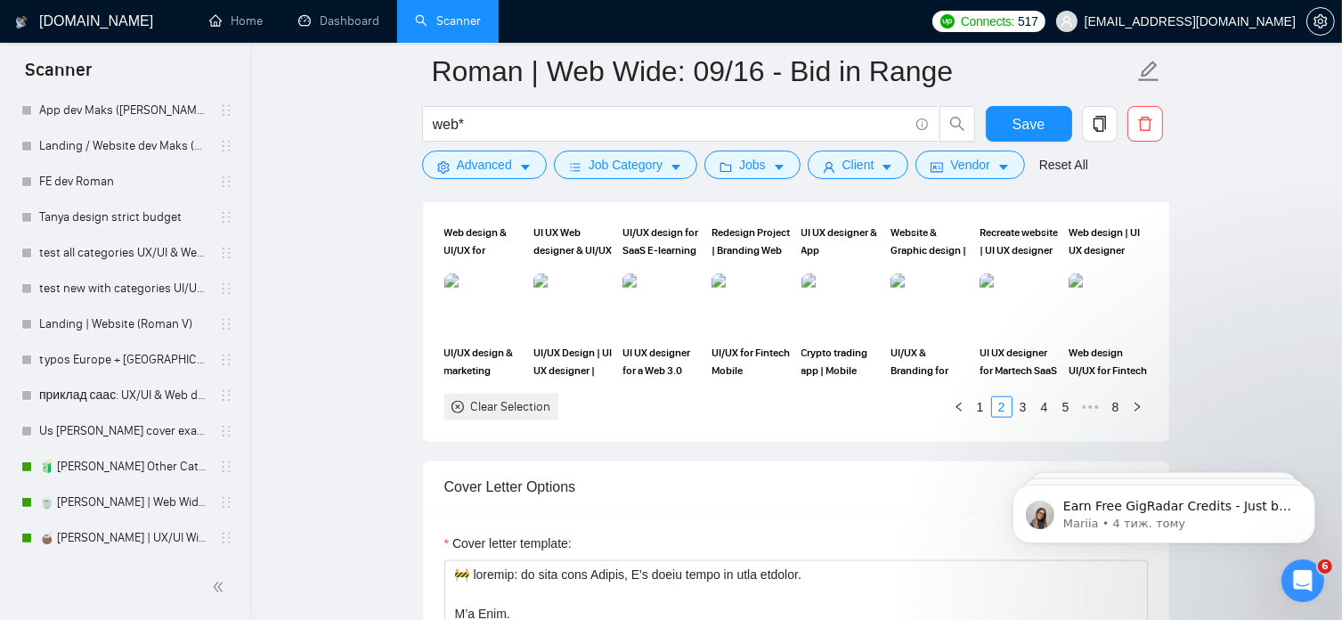
scroll to position [1948, 0]
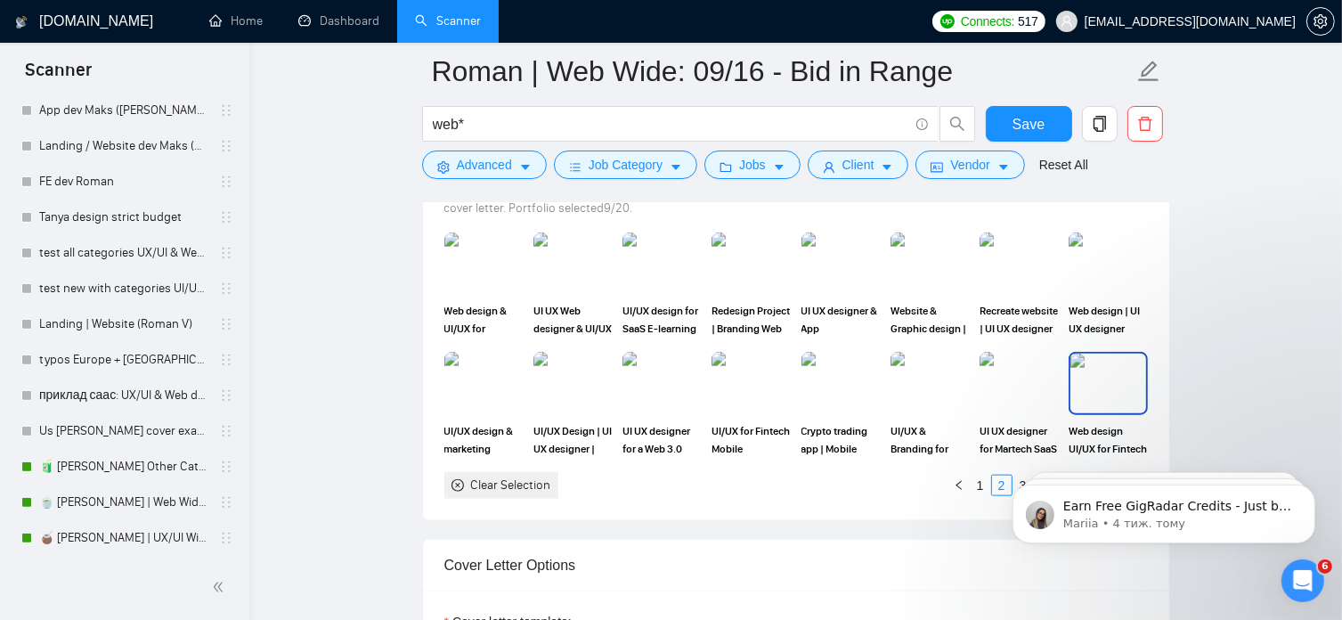
click at [1102, 397] on img at bounding box center [1107, 383] width 75 height 59
click at [935, 265] on img at bounding box center [929, 263] width 75 height 59
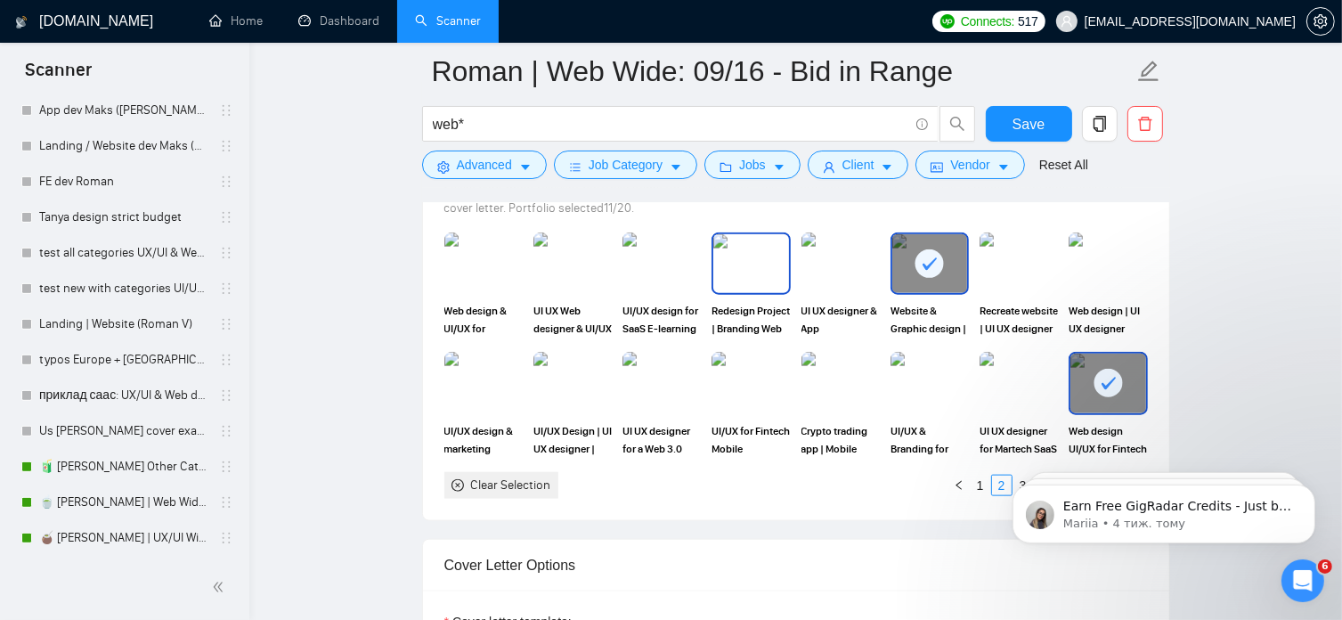
click at [750, 263] on img at bounding box center [750, 263] width 75 height 59
click at [1018, 263] on img at bounding box center [1018, 263] width 75 height 59
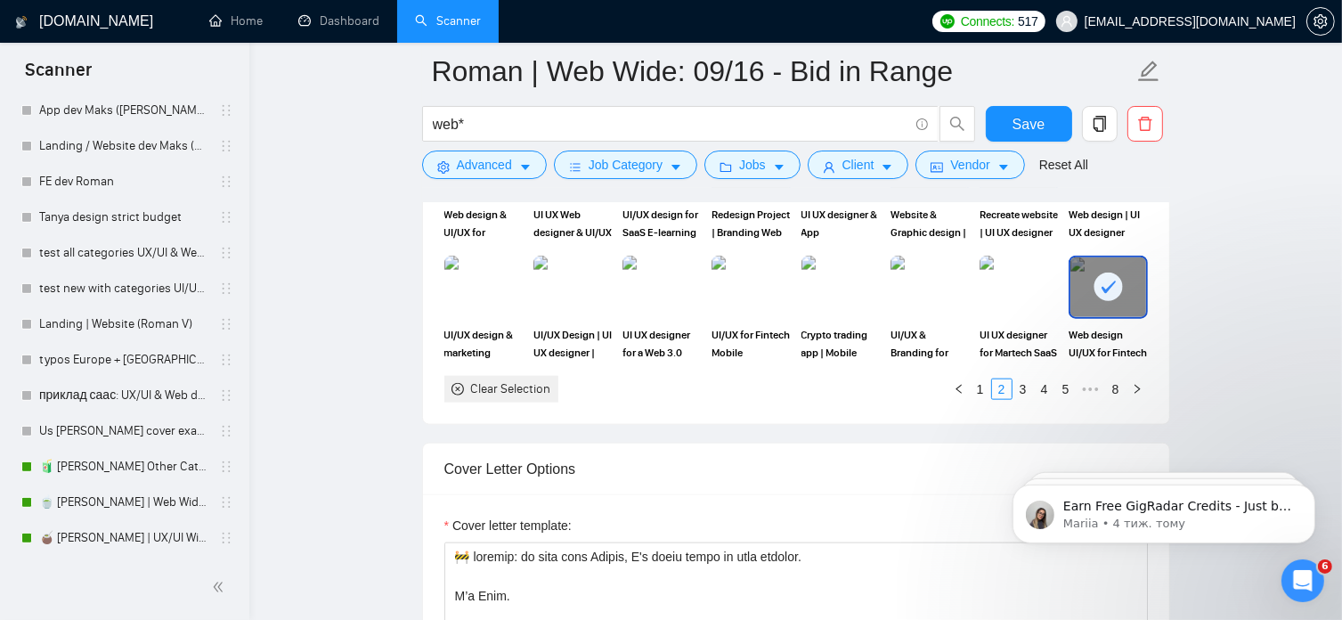
scroll to position [2045, 0]
click at [1022, 387] on link "3" at bounding box center [1023, 388] width 20 height 20
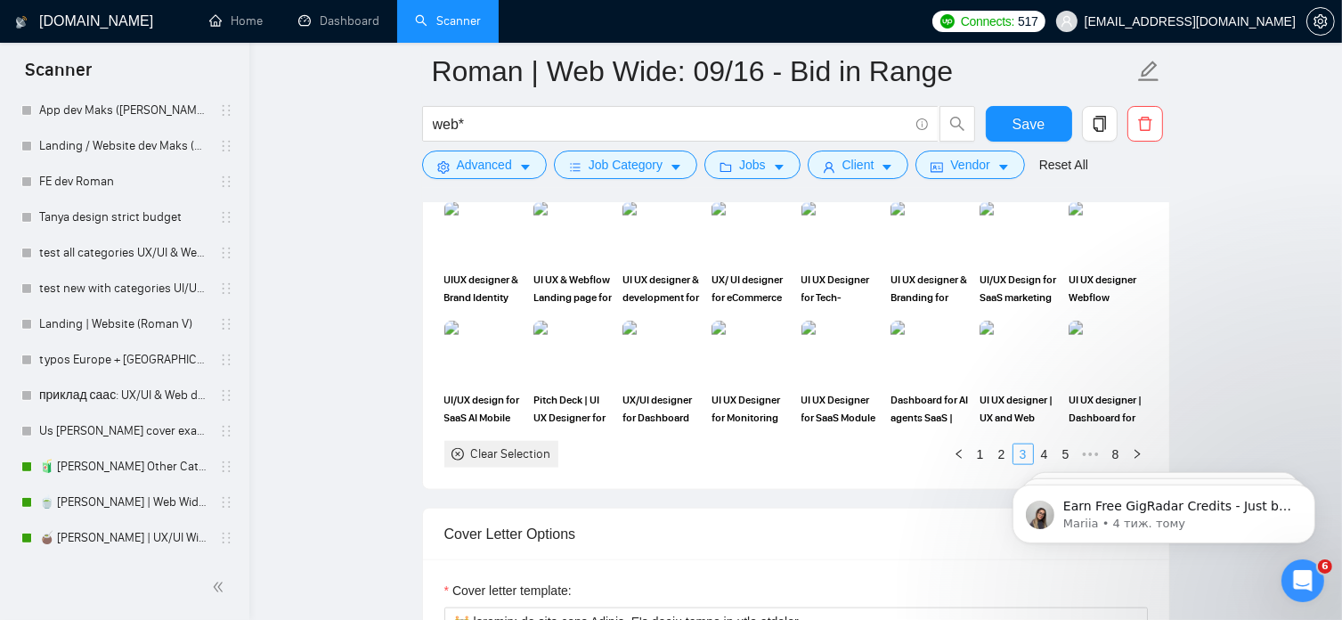
scroll to position [1977, 0]
click at [575, 239] on img at bounding box center [572, 234] width 75 height 59
click at [1037, 455] on body "Earn Free GigRadar Credits - Just by Sharing Your Story! 💬 Want more credits fo…" at bounding box center [1163, 508] width 342 height 110
click at [1036, 453] on body "Earn Free GigRadar Credits - Just by Sharing Your Story! 💬 Want more credits fo…" at bounding box center [1163, 508] width 342 height 110
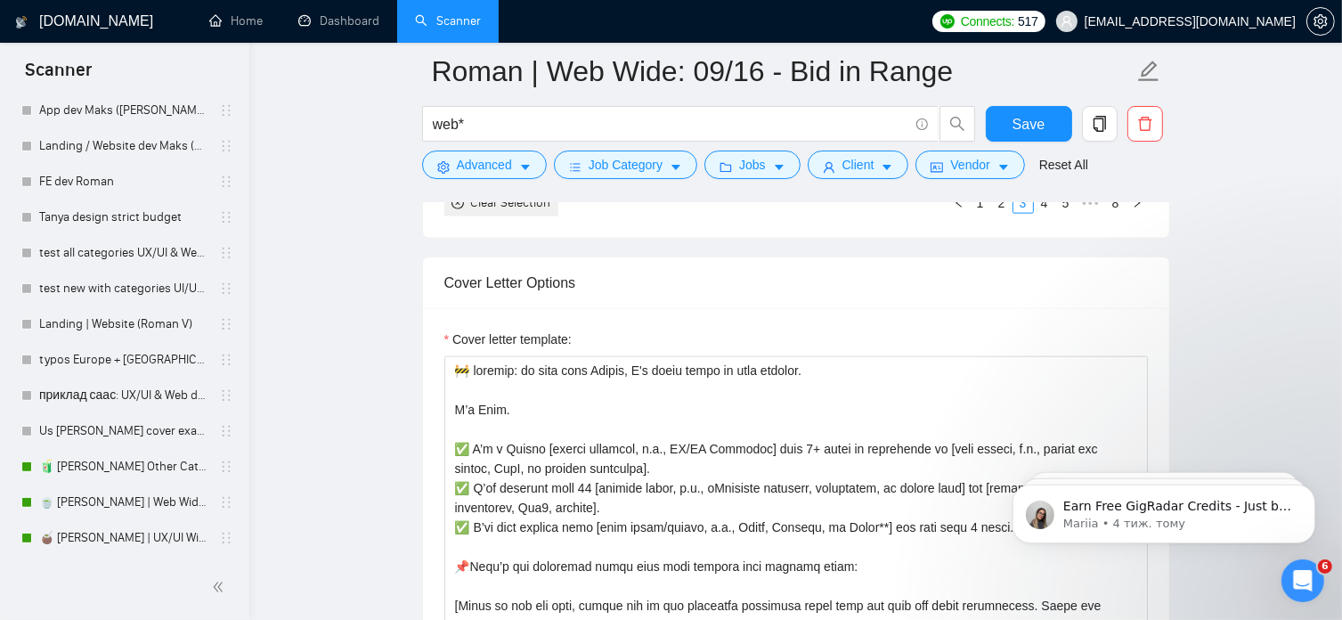
scroll to position [2248, 0]
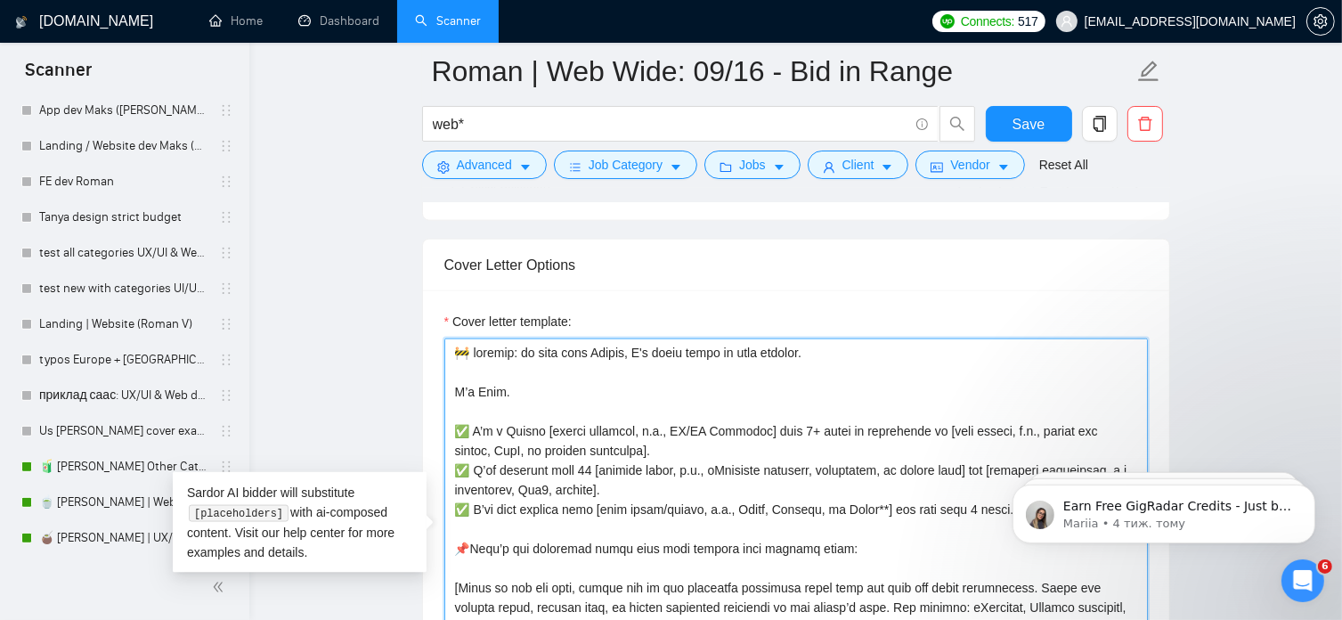
drag, startPoint x: 500, startPoint y: 387, endPoint x: 454, endPoint y: 352, distance: 57.7
click at [454, 352] on textarea "Cover letter template:" at bounding box center [796, 538] width 704 height 401
paste textarea "‍♂️ Not another AI bot – it’s [PERSON_NAME]."
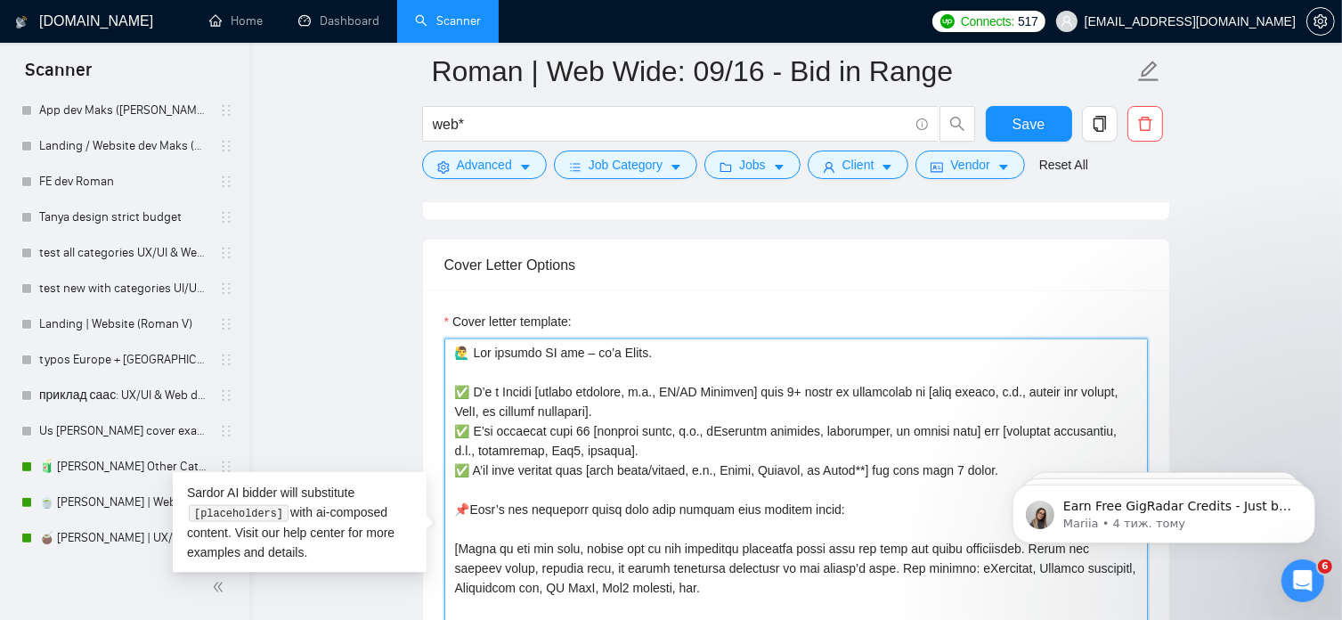
click at [778, 384] on textarea "Cover letter template:" at bounding box center [796, 538] width 704 height 401
click at [780, 391] on textarea "Cover letter template:" at bounding box center [796, 538] width 704 height 401
click at [591, 428] on textarea "Cover letter template:" at bounding box center [796, 538] width 704 height 401
click at [964, 462] on textarea "Cover letter template:" at bounding box center [796, 538] width 704 height 401
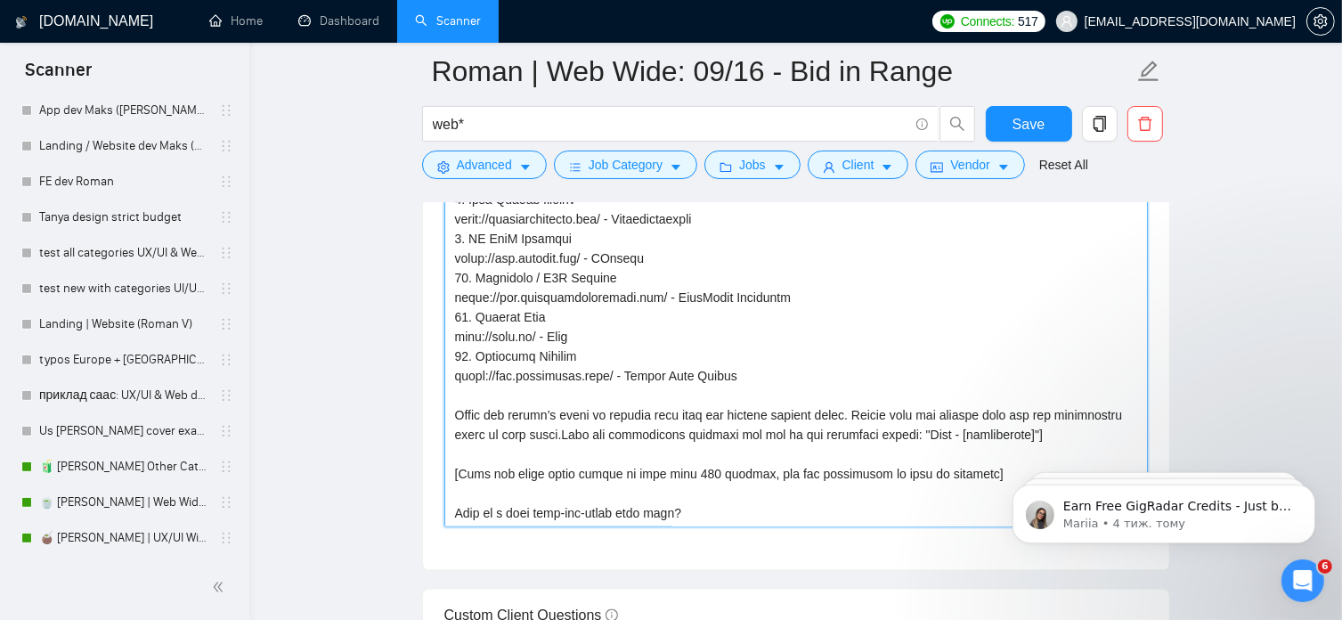
scroll to position [2461, 0]
click at [571, 435] on textarea "Cover letter template:" at bounding box center [796, 326] width 704 height 401
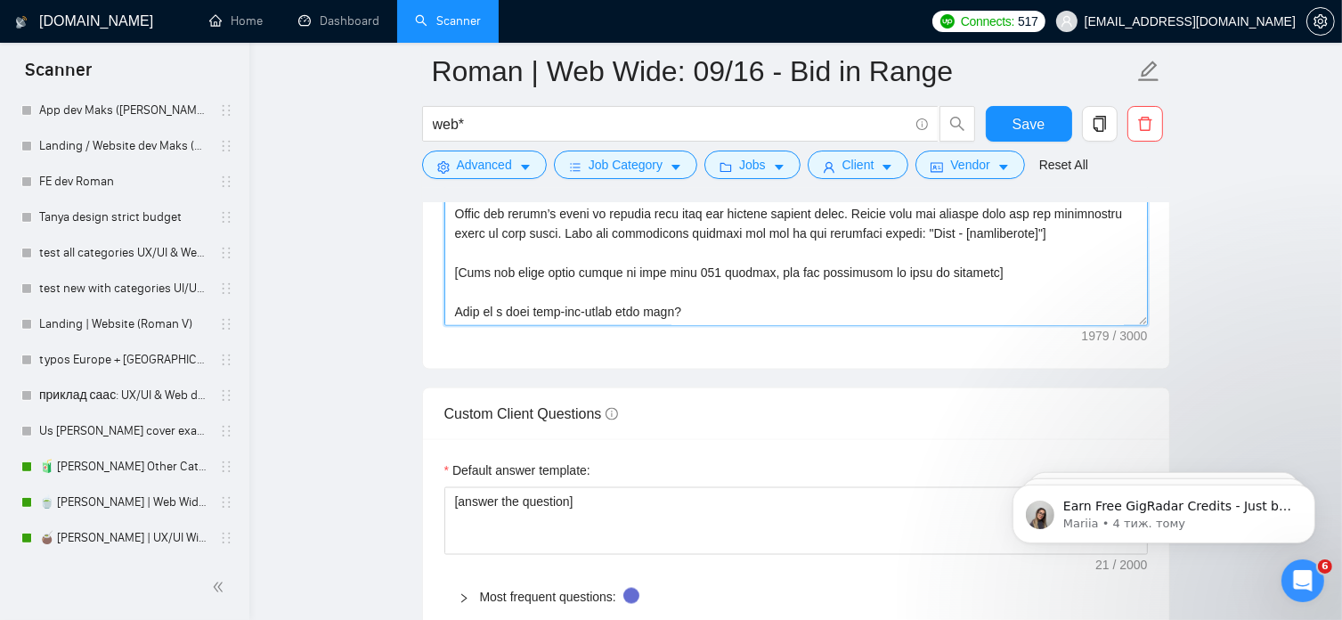
scroll to position [2657, 0]
drag, startPoint x: 690, startPoint y: 309, endPoint x: 433, endPoint y: 305, distance: 257.4
click at [433, 305] on div "Cover letter template:" at bounding box center [796, 127] width 746 height 492
paste textarea "𝗖𝗵𝗮𝘁 𝗼𝗿 𝗰𝗮𝗹𝗹❓"
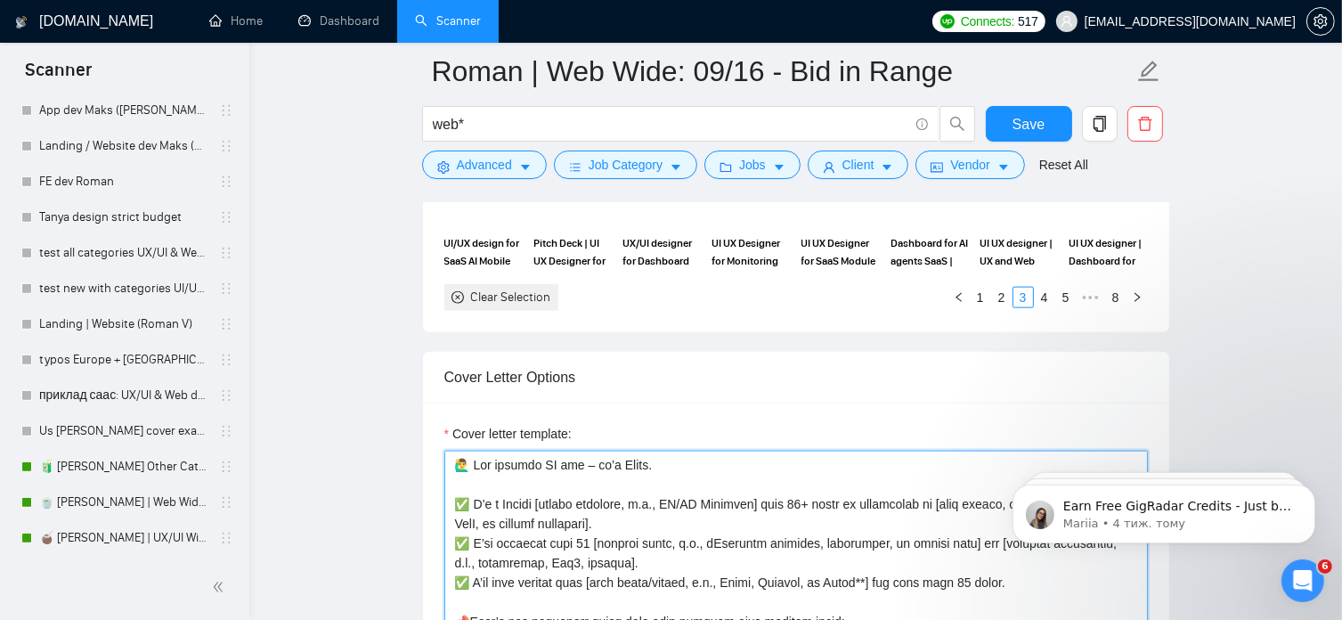
scroll to position [2134, 0]
paste textarea "👋 𝗥𝗲𝗮𝗱𝘆 𝘁𝗼 𝘀𝘁𝗮𝗿𝘁 𝗶𝗺𝗺𝗲𝗱𝗶𝗮𝘁𝗲𝗹𝘆"
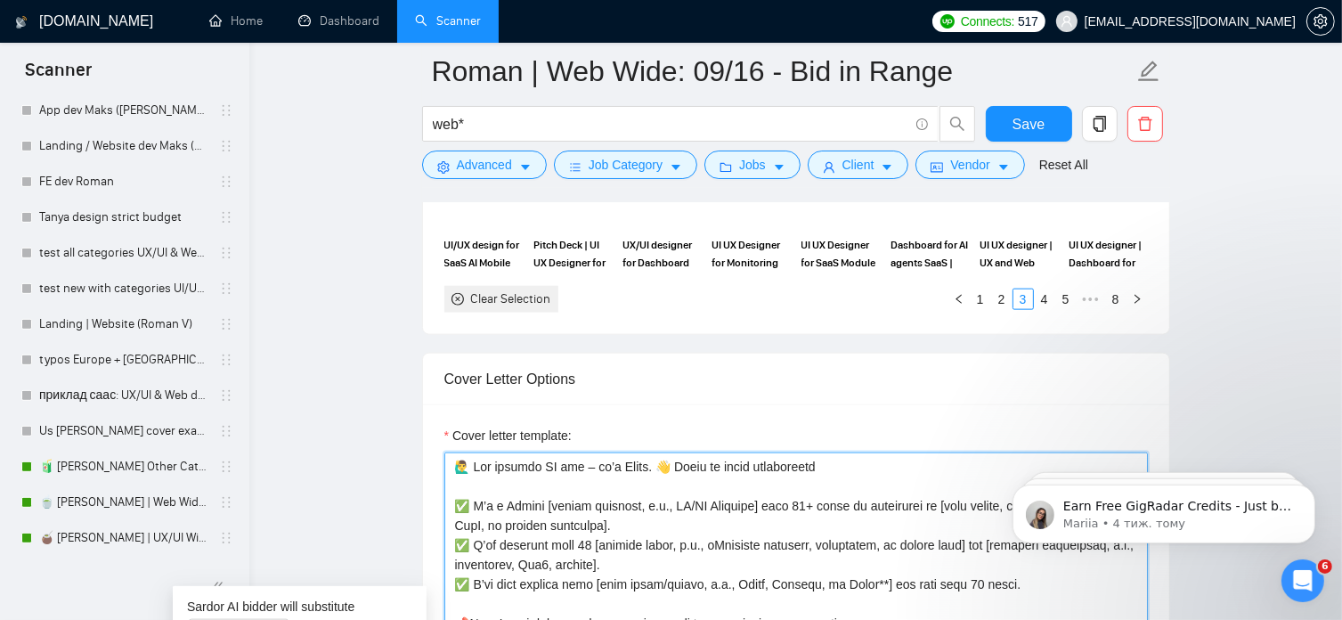
drag, startPoint x: 670, startPoint y: 465, endPoint x: 655, endPoint y: 465, distance: 14.2
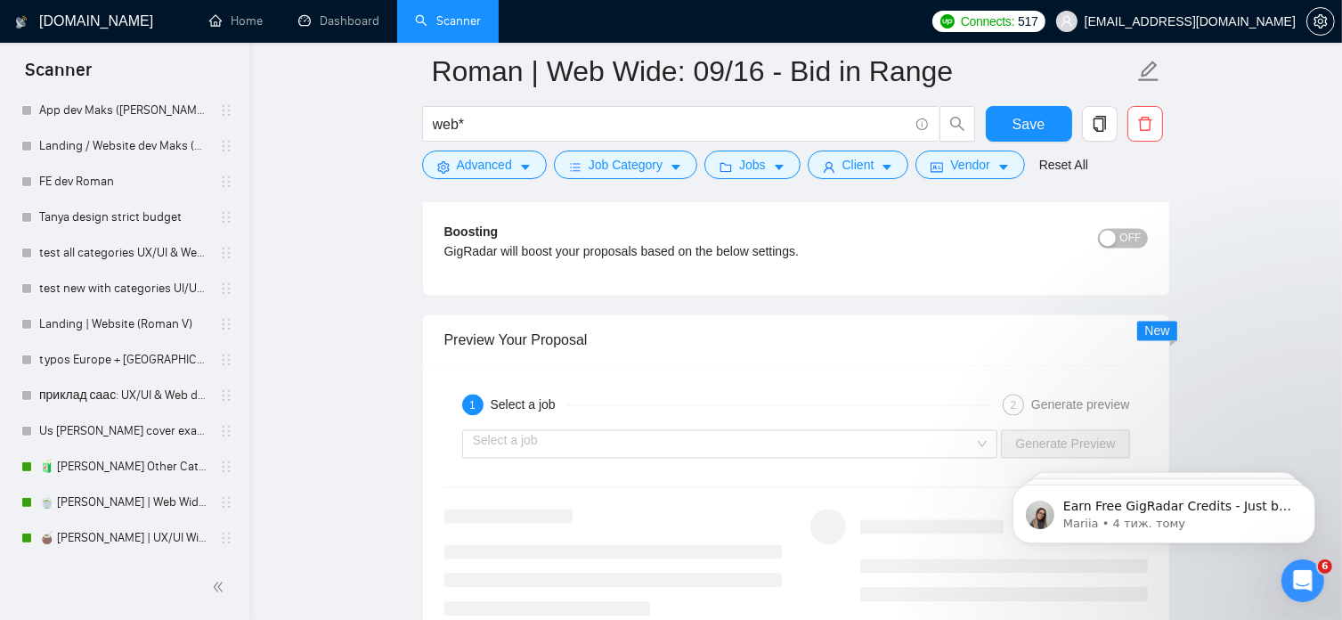
scroll to position [3683, 0]
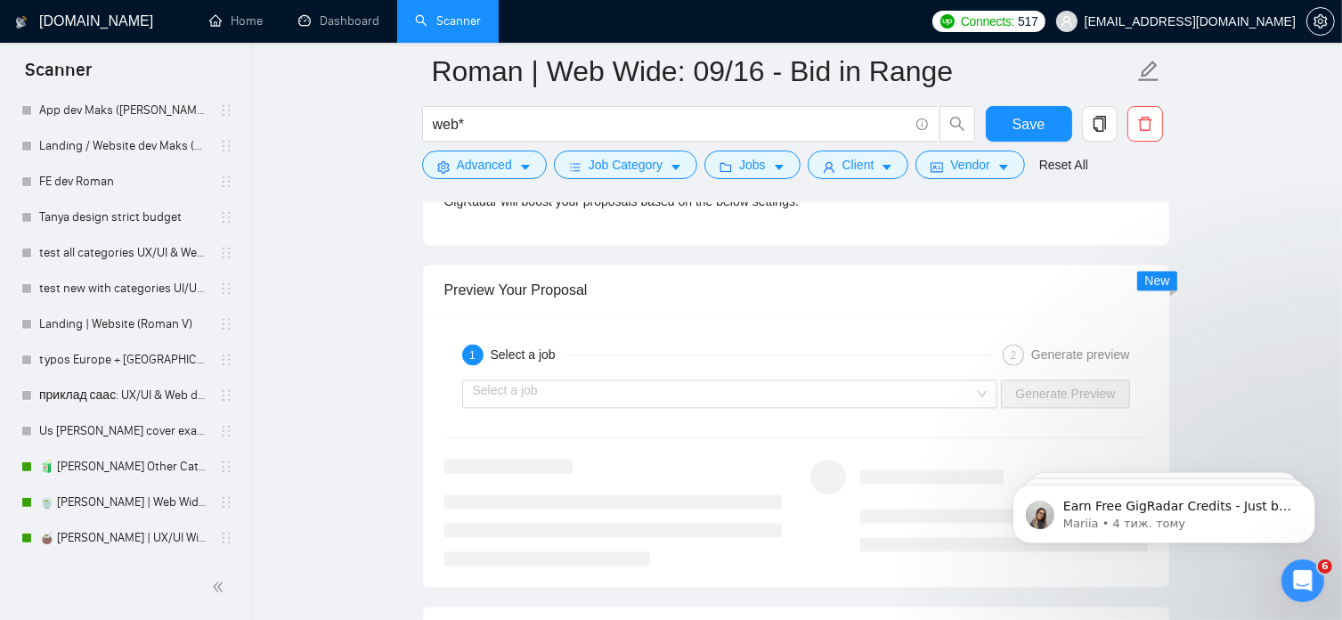
type textarea "🙋‍♂️ Lor ipsumdo SI ame – co’a Elits. 👋 Doeiu te incid utlaboreetd ✅ M’a e Admi…"
click at [986, 388] on div "Select a job" at bounding box center [730, 393] width 536 height 28
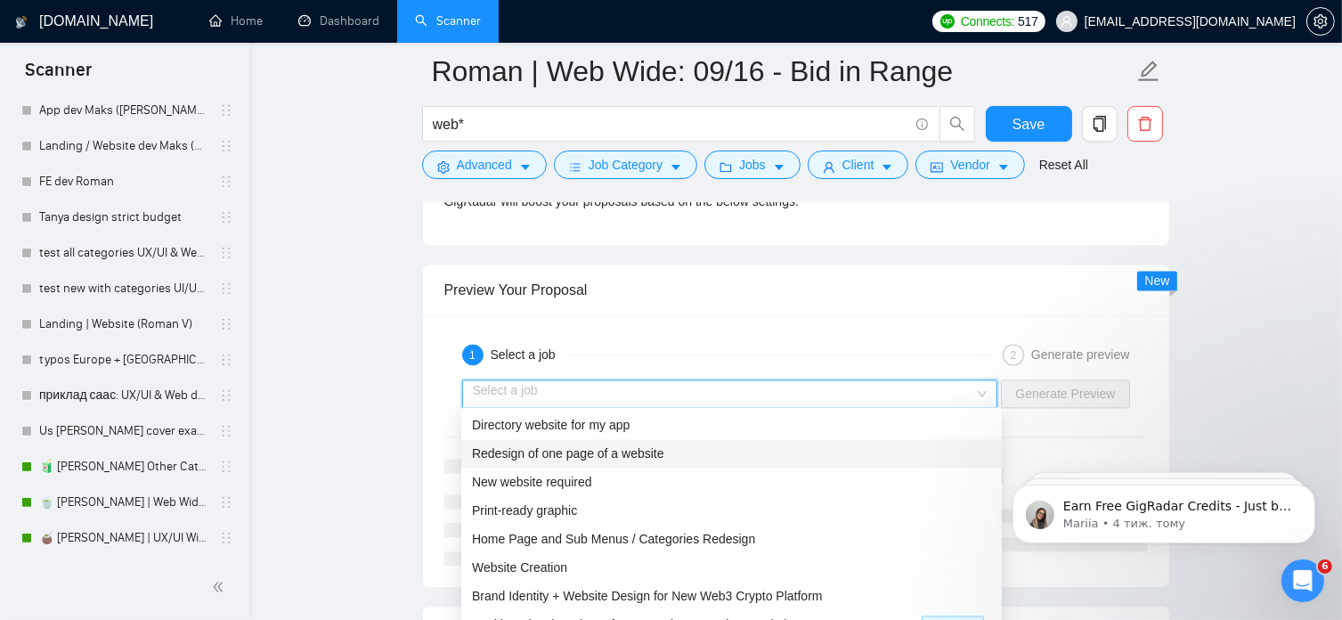
click at [727, 444] on div "Redesign of one page of a website" at bounding box center [731, 453] width 519 height 20
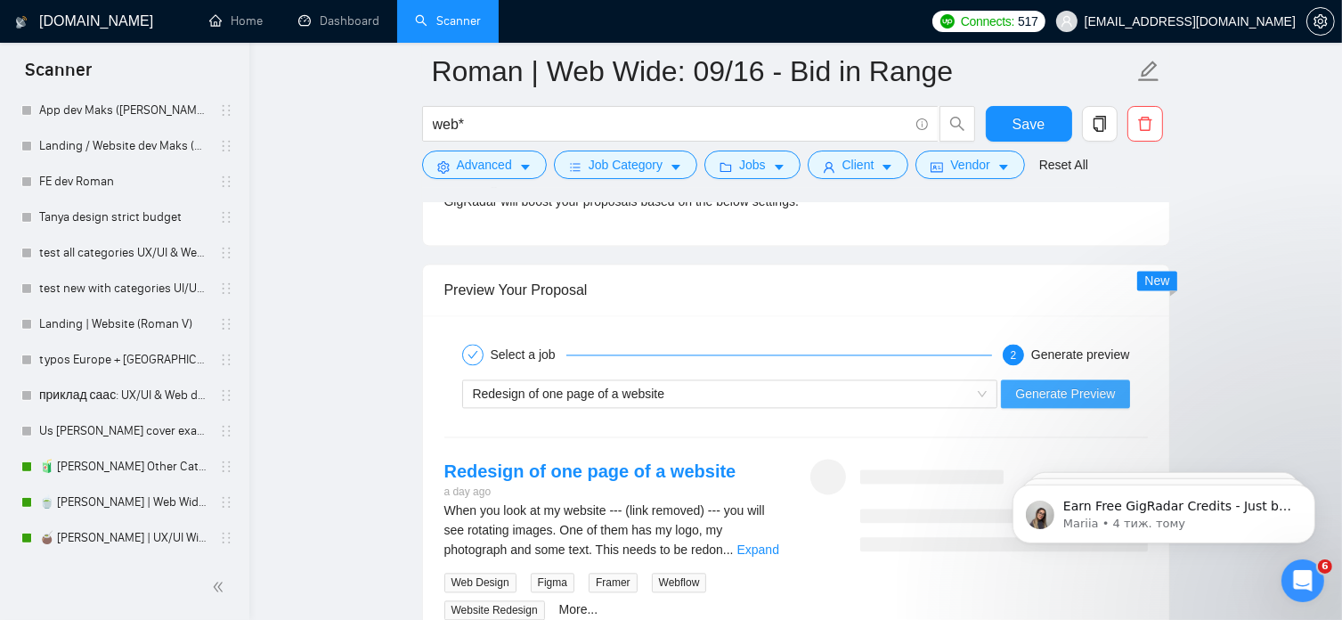
click at [1065, 393] on span "Generate Preview" at bounding box center [1065, 394] width 100 height 20
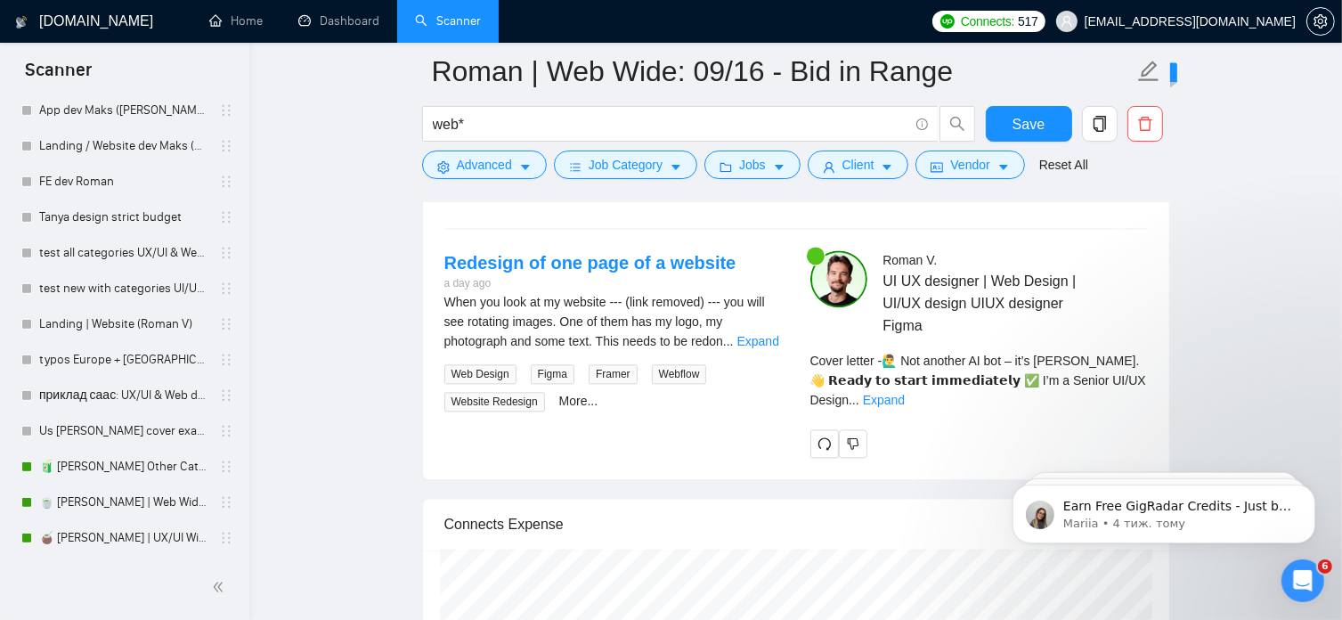
scroll to position [3893, 0]
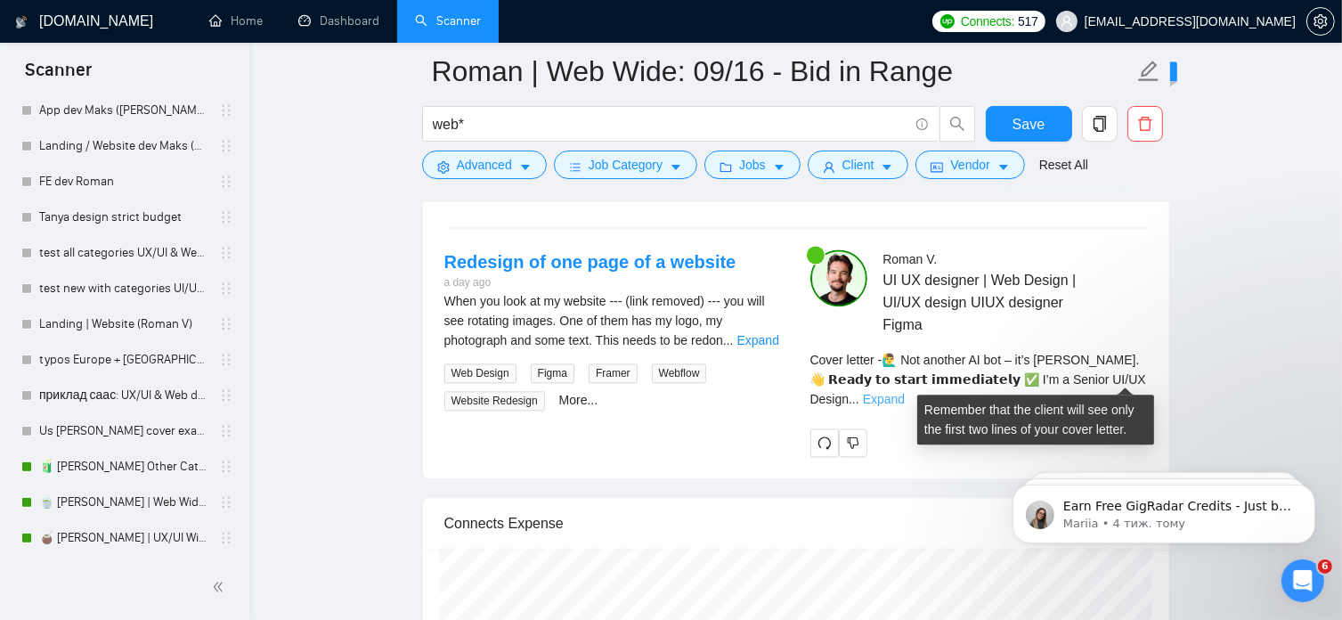
click at [905, 392] on link "Expand" at bounding box center [884, 399] width 42 height 14
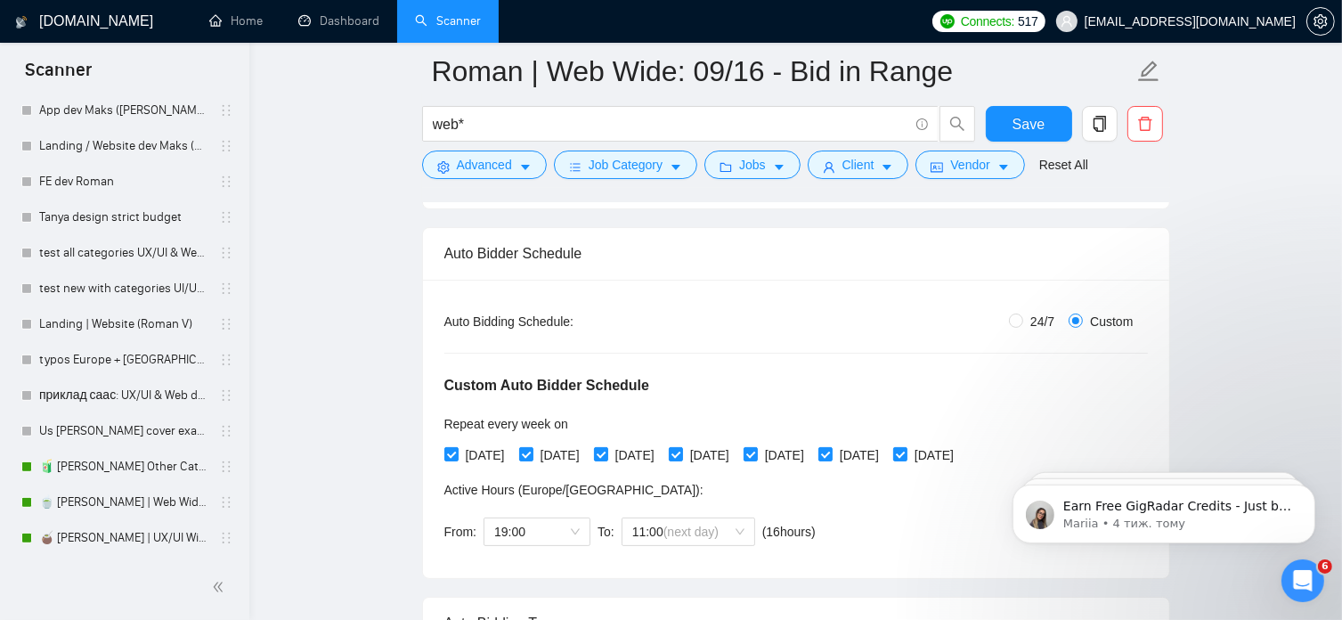
scroll to position [0, 0]
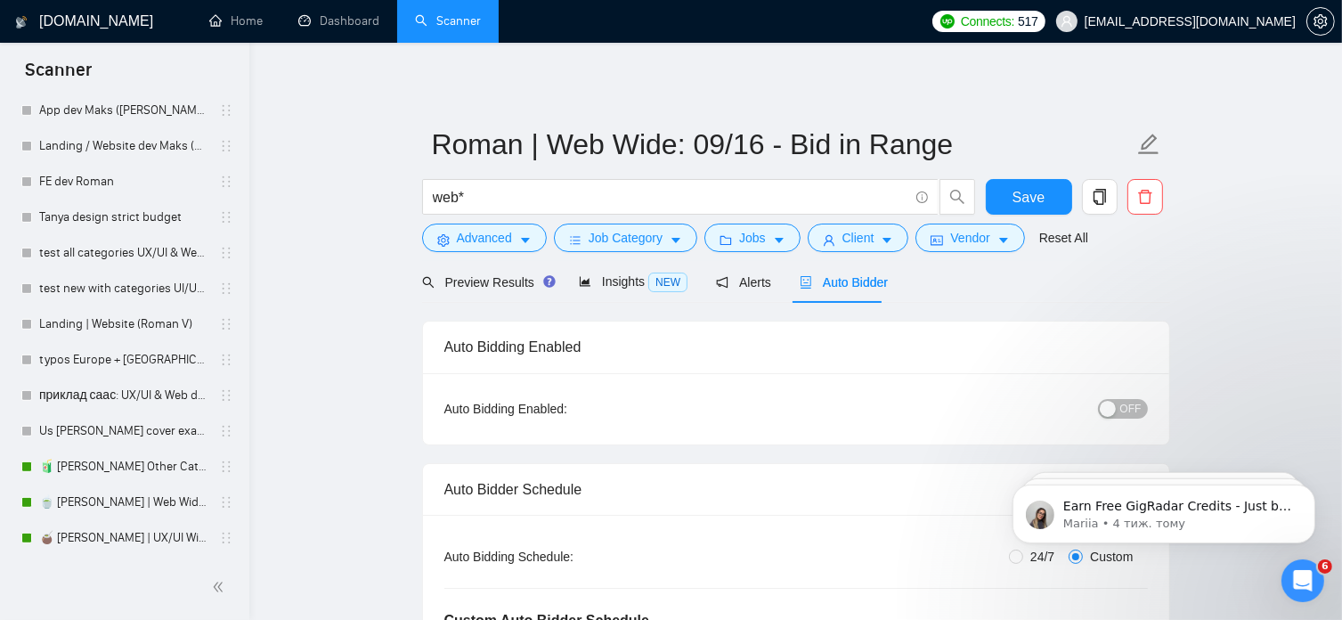
click at [1136, 408] on span "OFF" at bounding box center [1130, 409] width 21 height 20
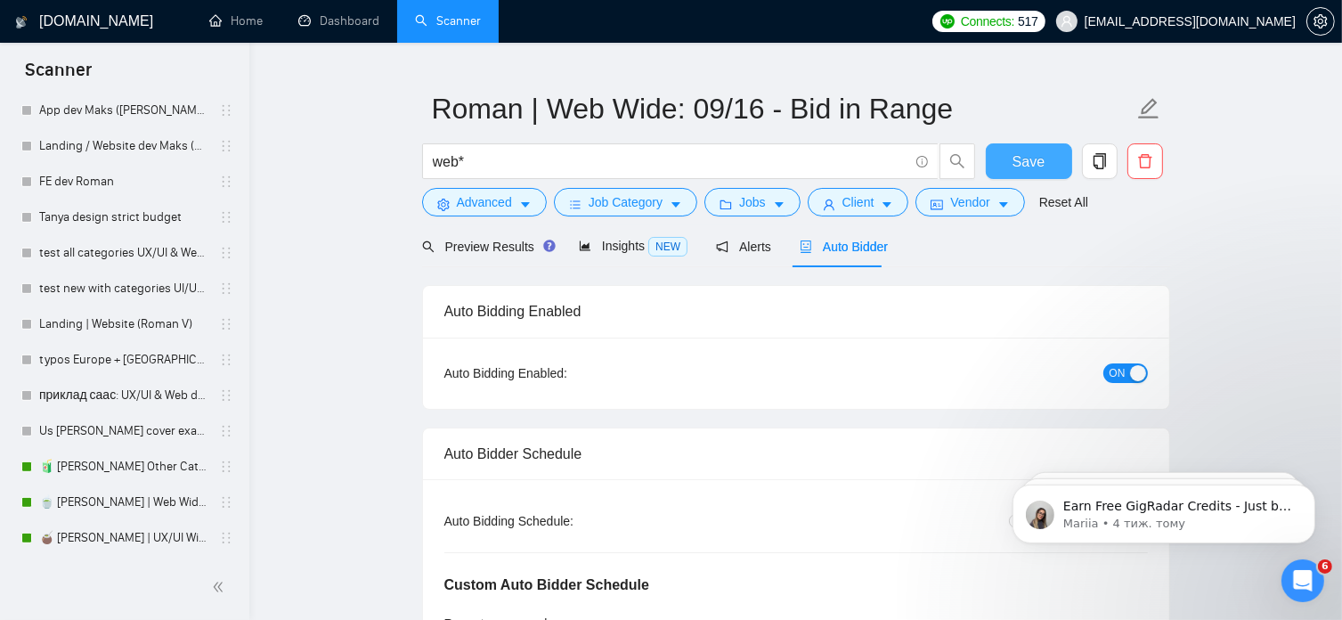
click at [1029, 165] on span "Save" at bounding box center [1029, 162] width 32 height 22
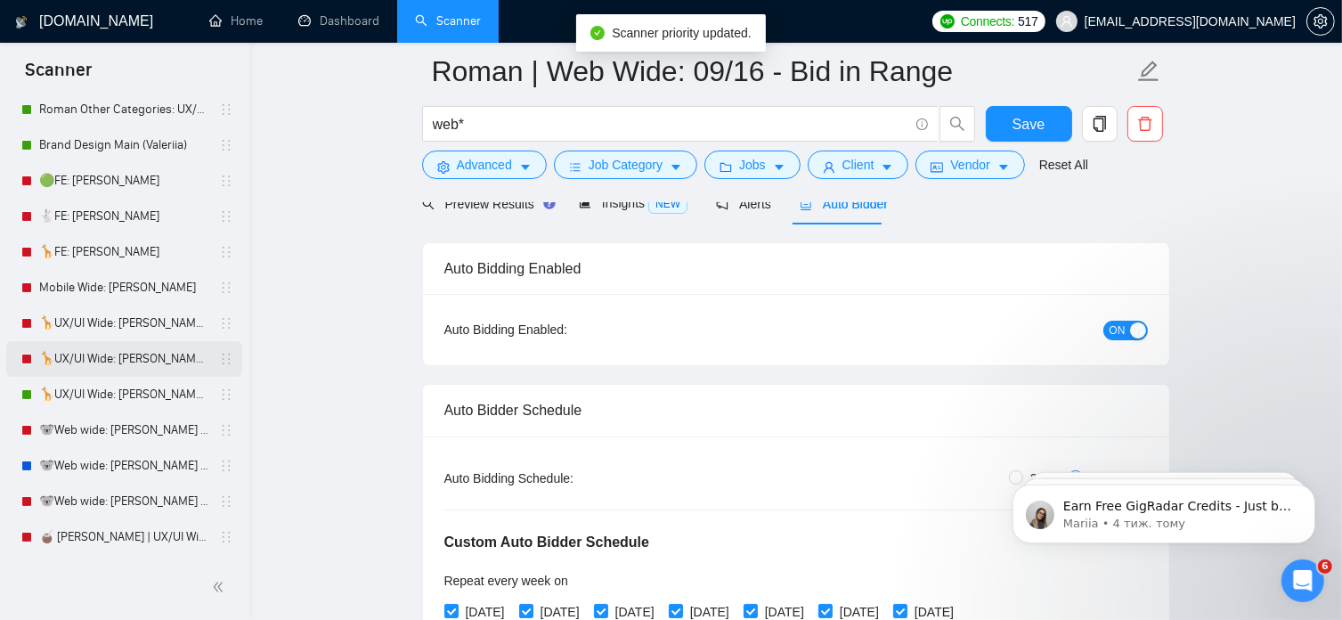
scroll to position [235, 0]
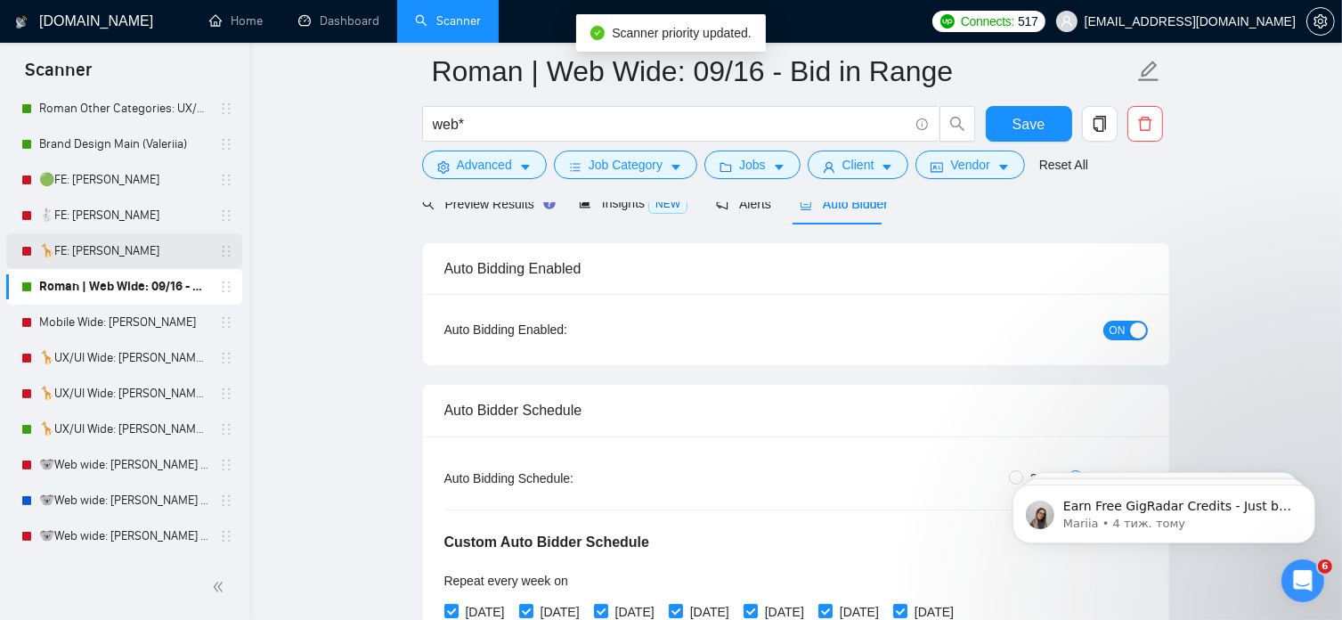
scroll to position [18, 0]
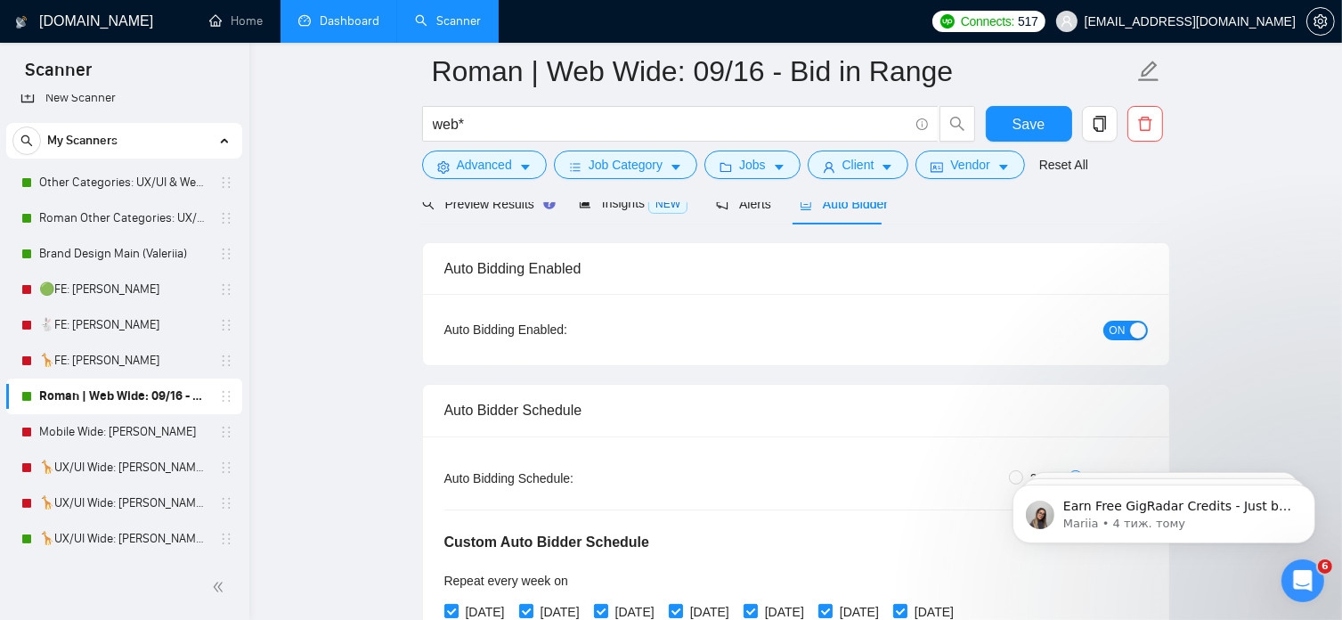
click at [360, 21] on link "Dashboard" at bounding box center [338, 20] width 81 height 15
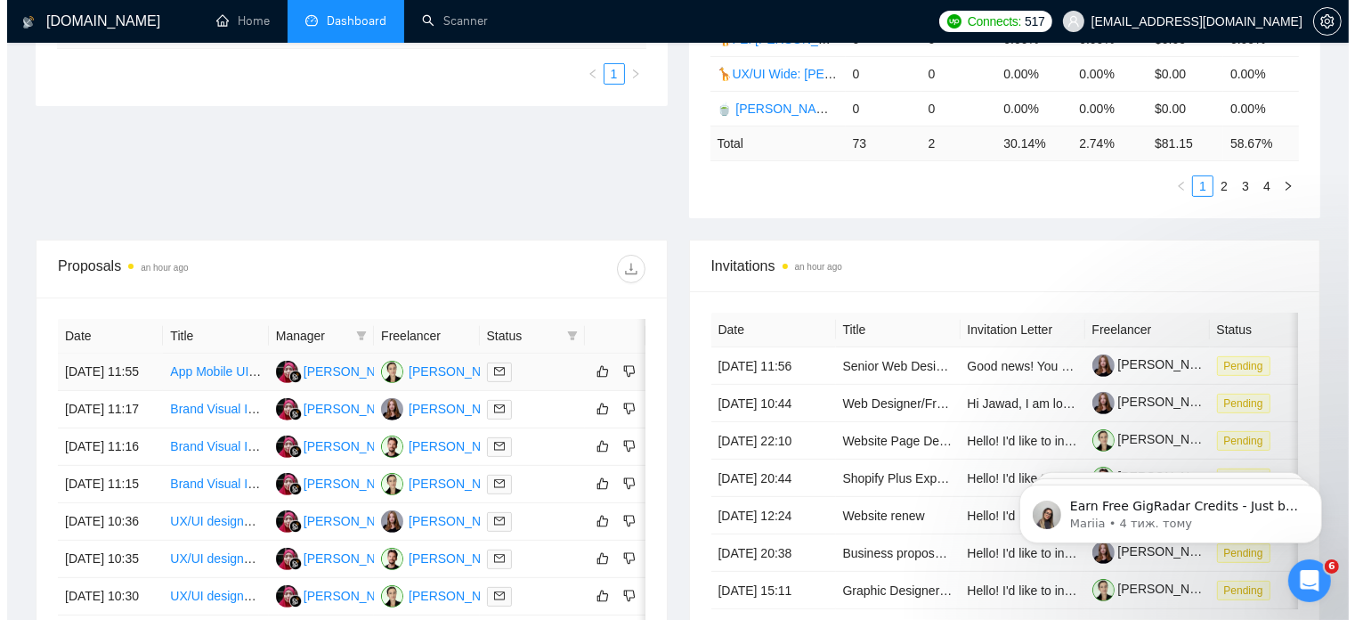
scroll to position [484, 0]
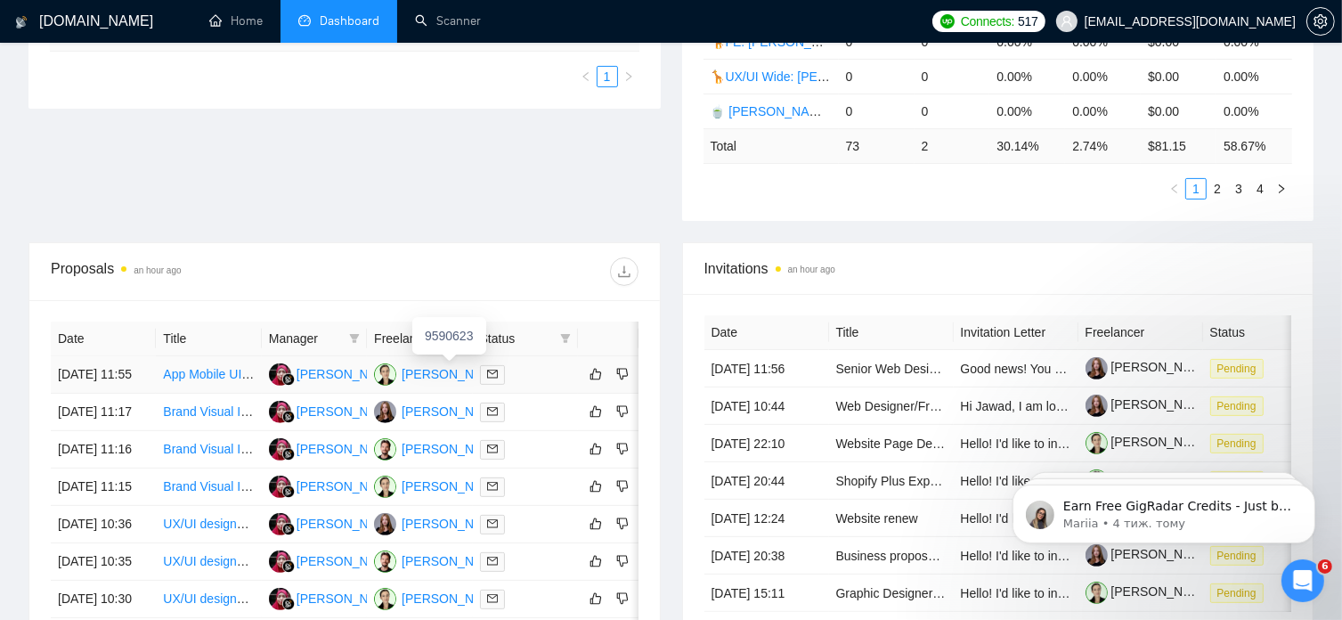
click at [449, 364] on div "[PERSON_NAME]" at bounding box center [453, 374] width 102 height 20
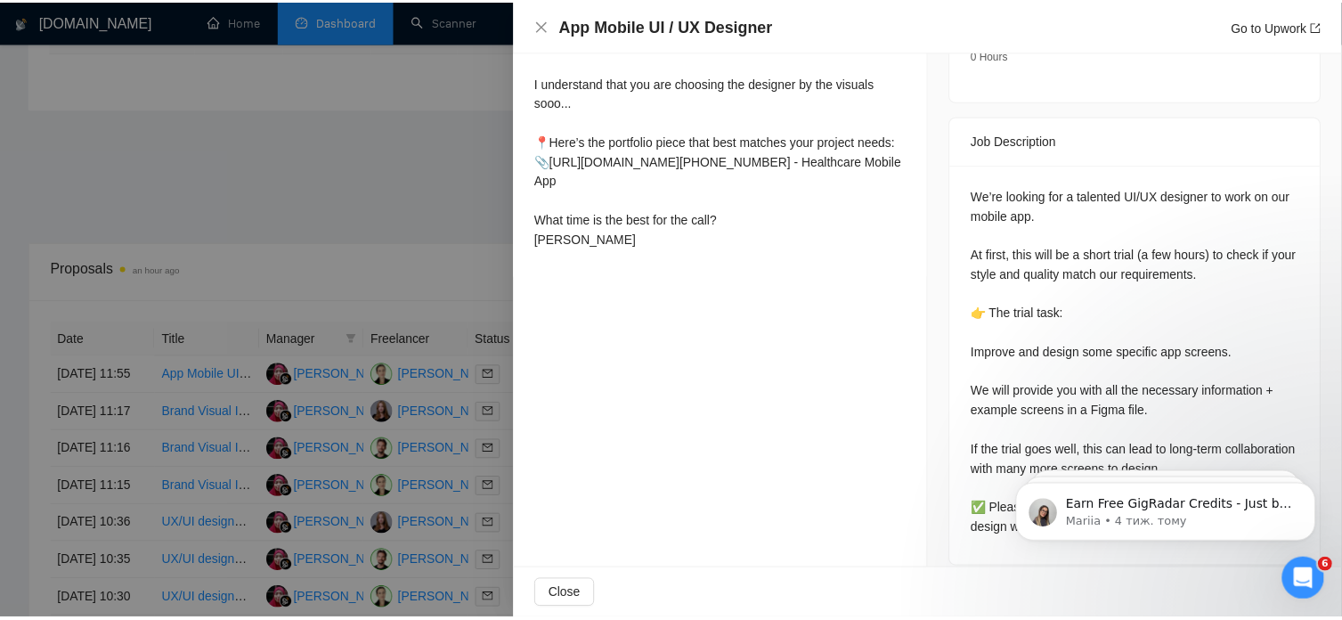
scroll to position [707, 0]
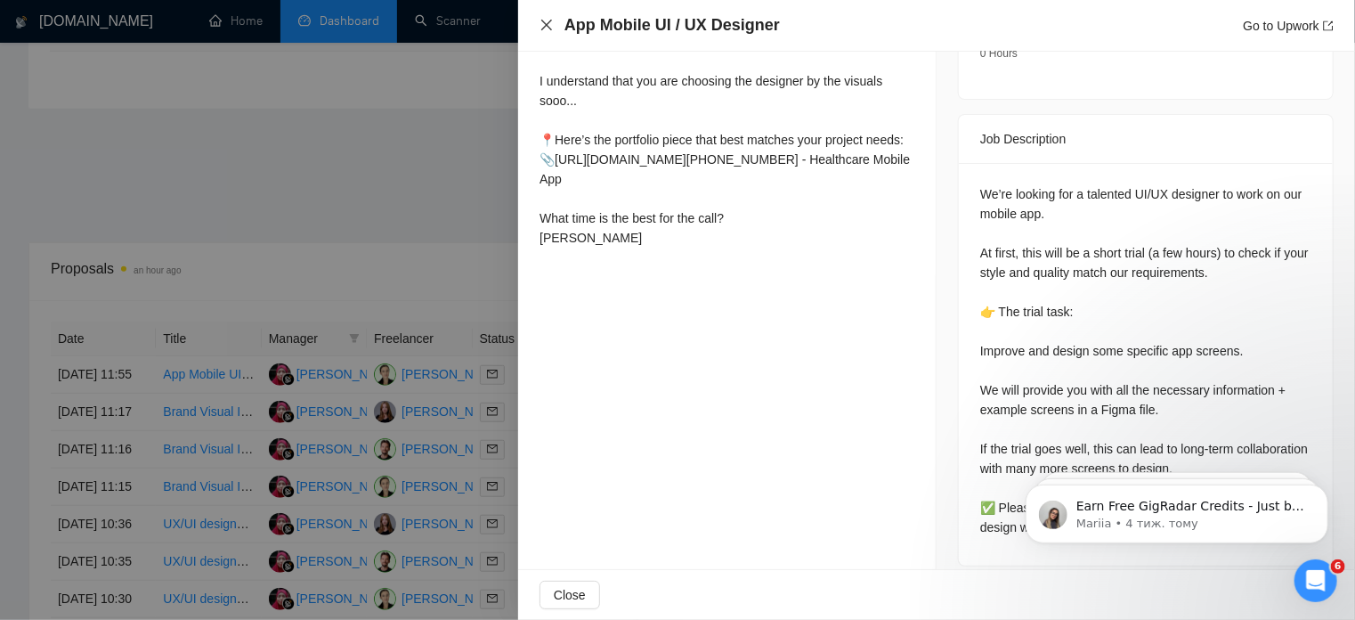
click at [549, 27] on icon "close" at bounding box center [546, 25] width 11 height 11
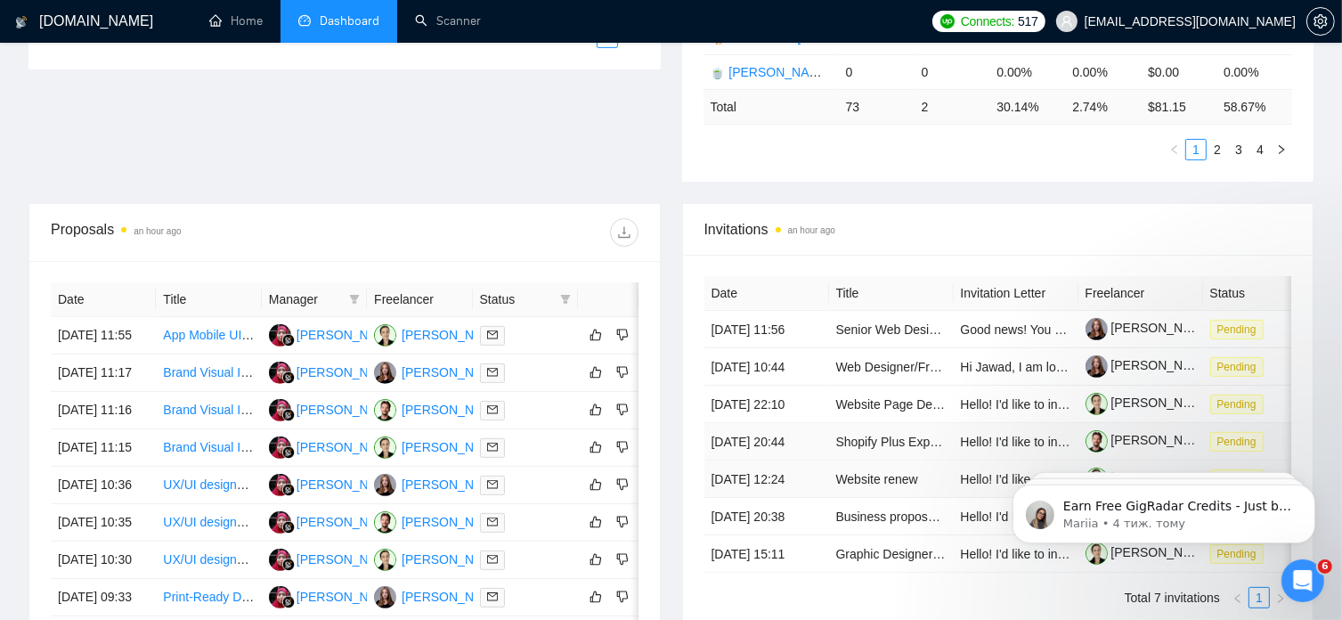
scroll to position [524, 0]
